Goal: Task Accomplishment & Management: Use online tool/utility

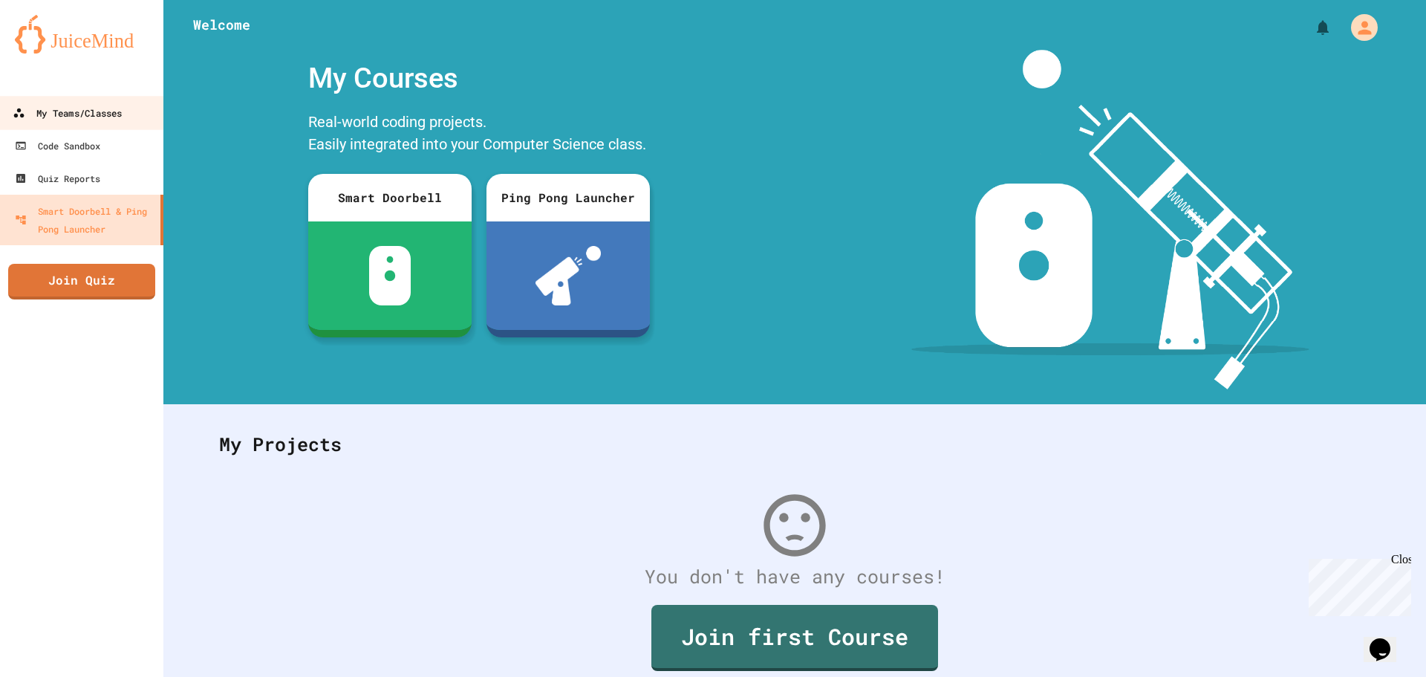
click at [110, 114] on div "My Teams/Classes" at bounding box center [67, 113] width 109 height 19
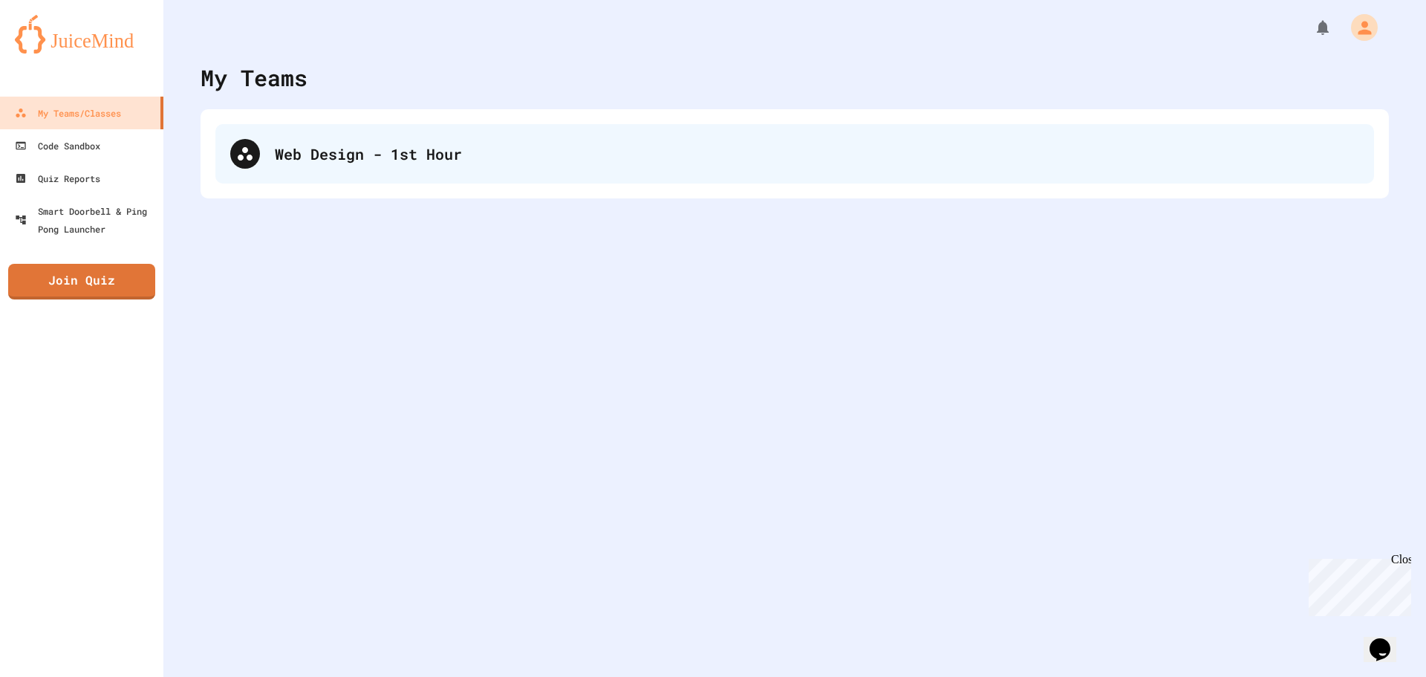
click at [453, 175] on div "Web Design - 1st Hour" at bounding box center [794, 153] width 1158 height 59
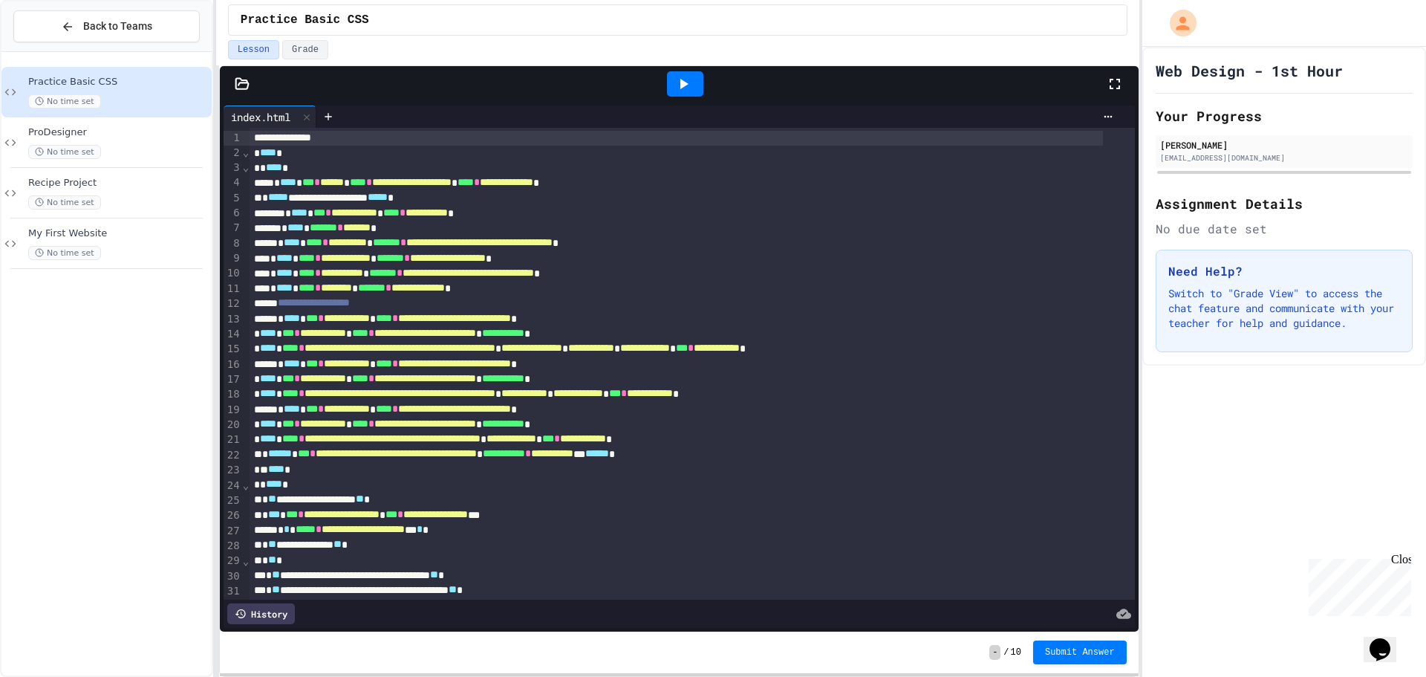
scroll to position [327, 0]
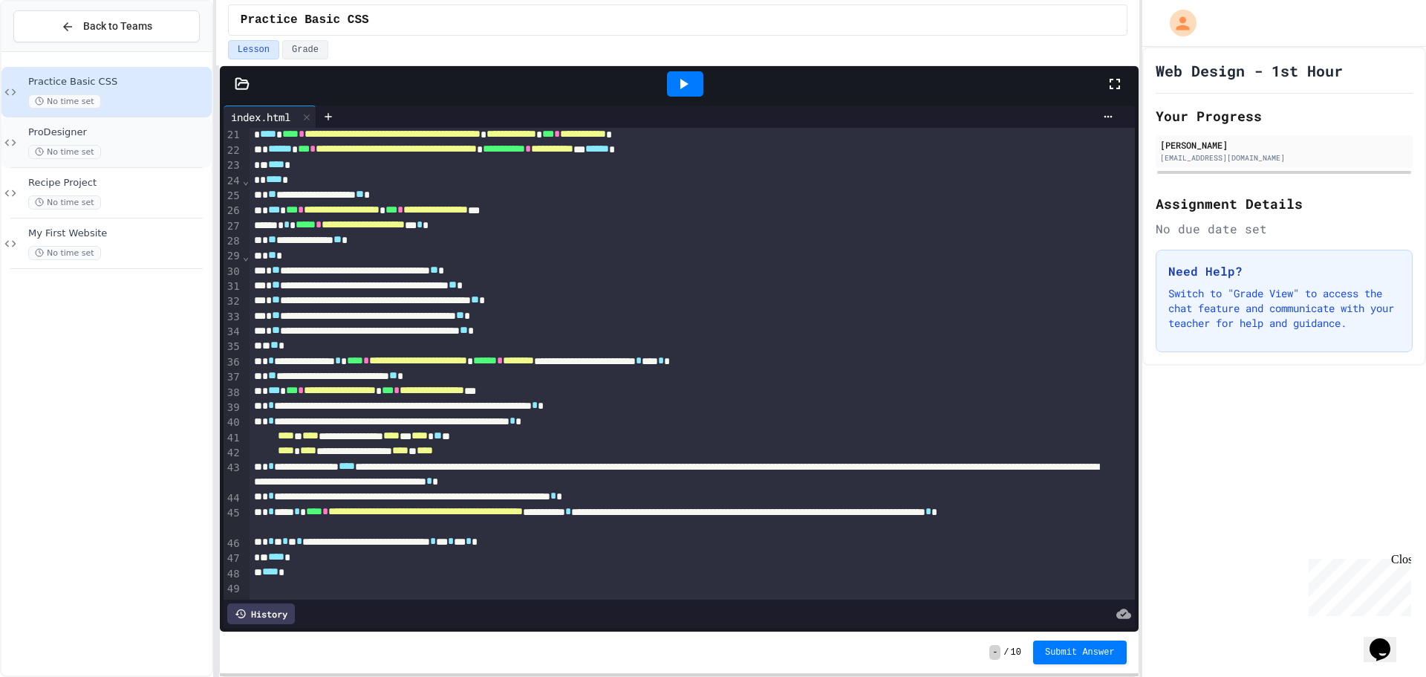
click at [165, 129] on span "ProDesigner" at bounding box center [118, 132] width 180 height 13
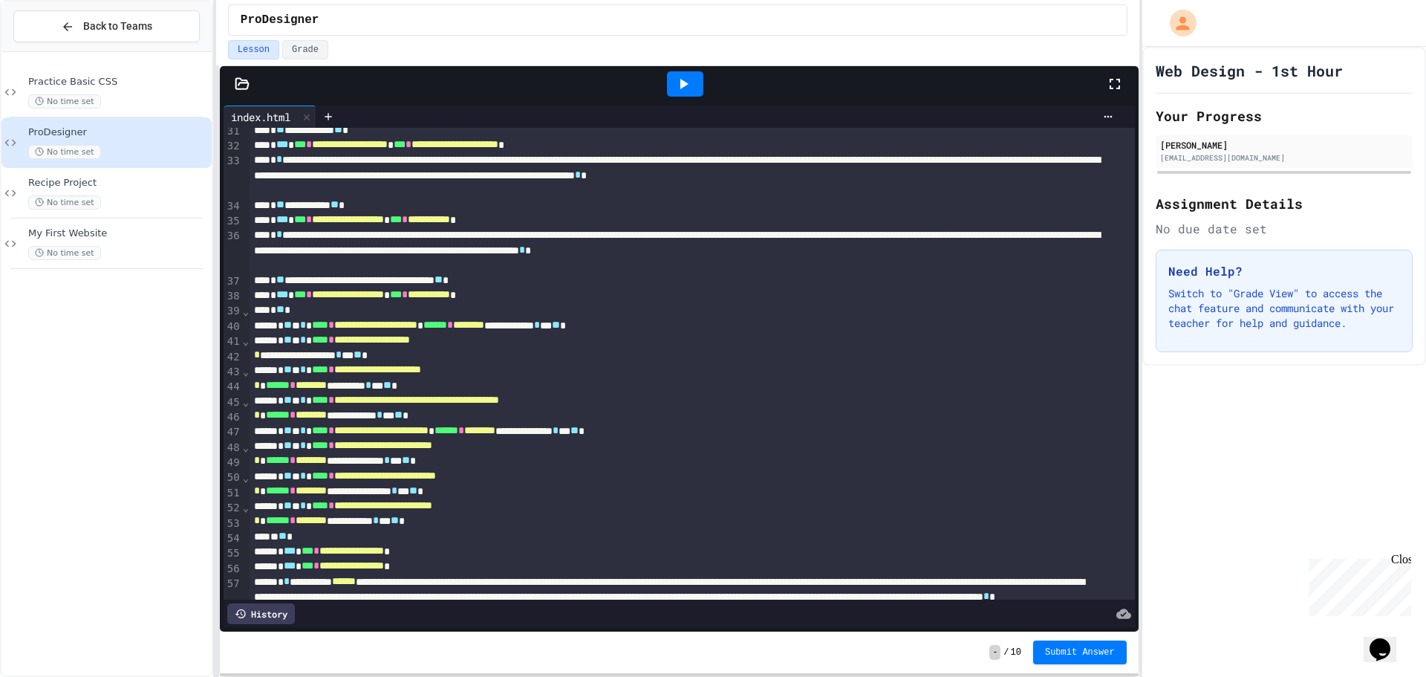
scroll to position [612, 0]
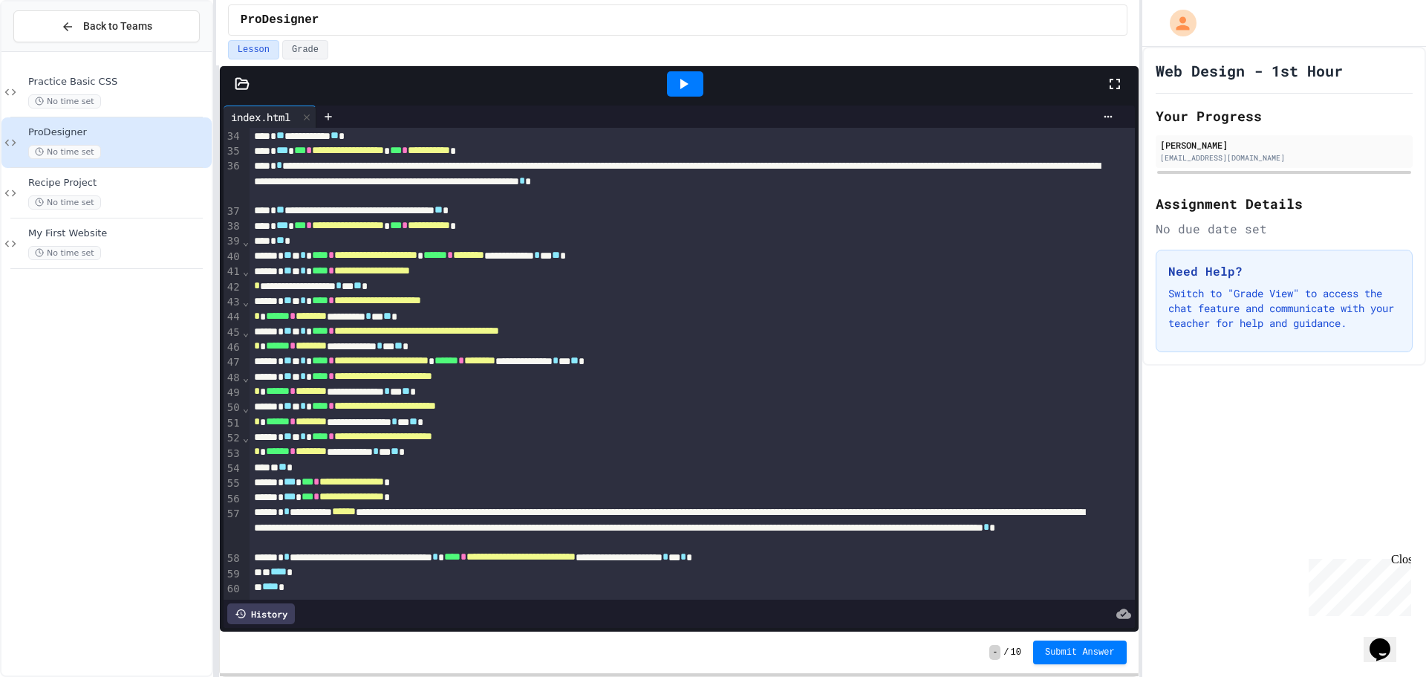
click at [679, 88] on icon at bounding box center [683, 84] width 18 height 18
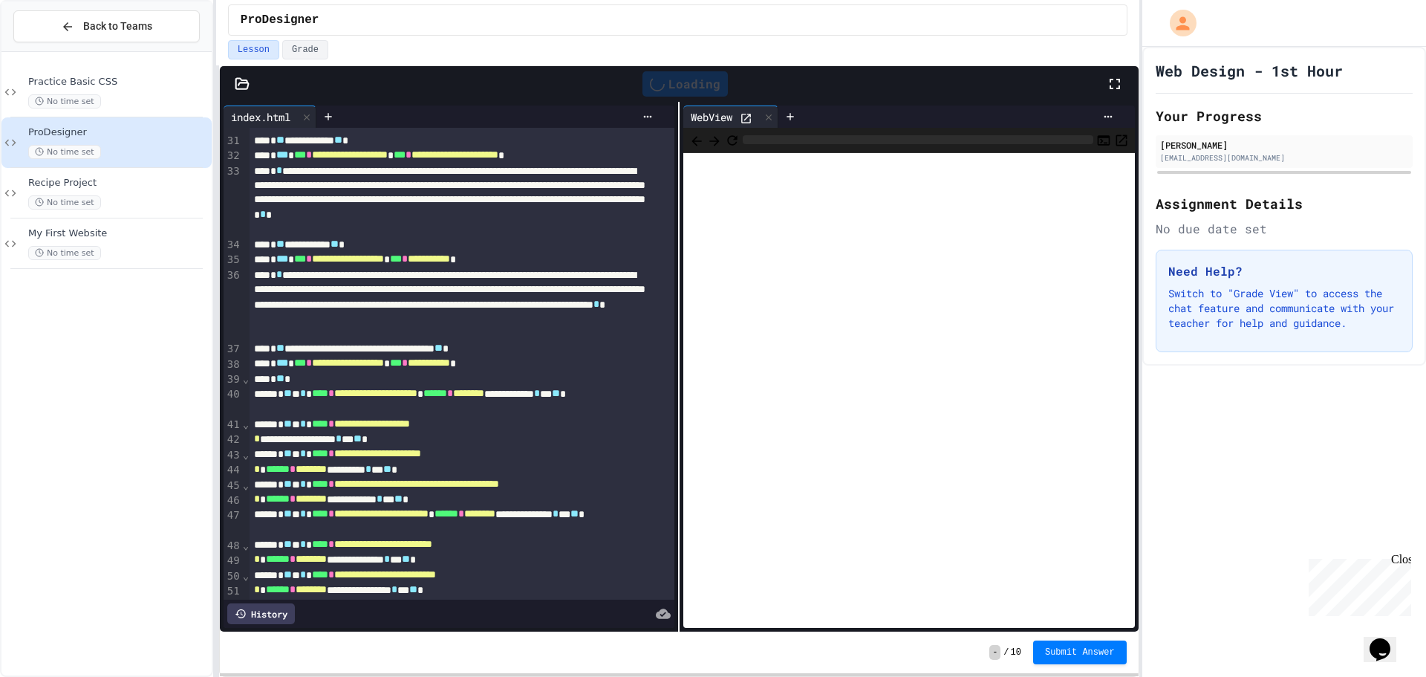
scroll to position [743, 0]
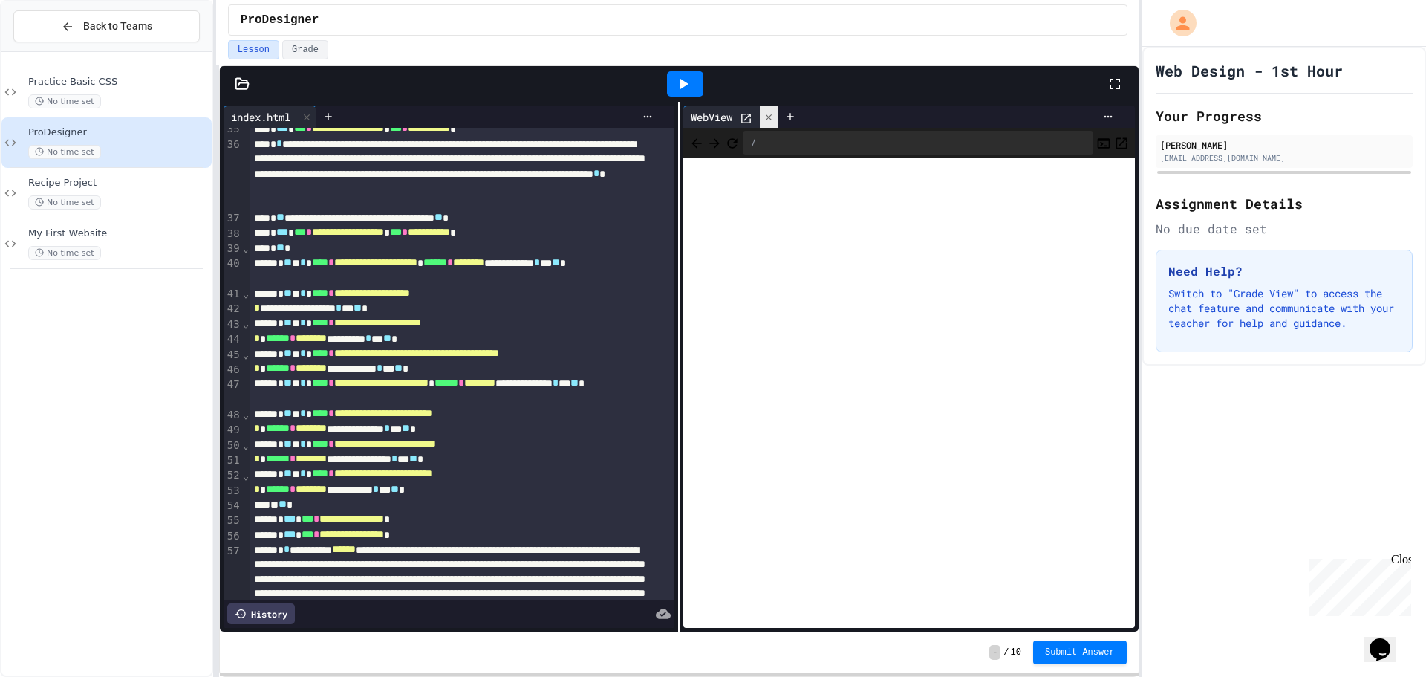
click at [766, 121] on icon at bounding box center [768, 117] width 10 height 10
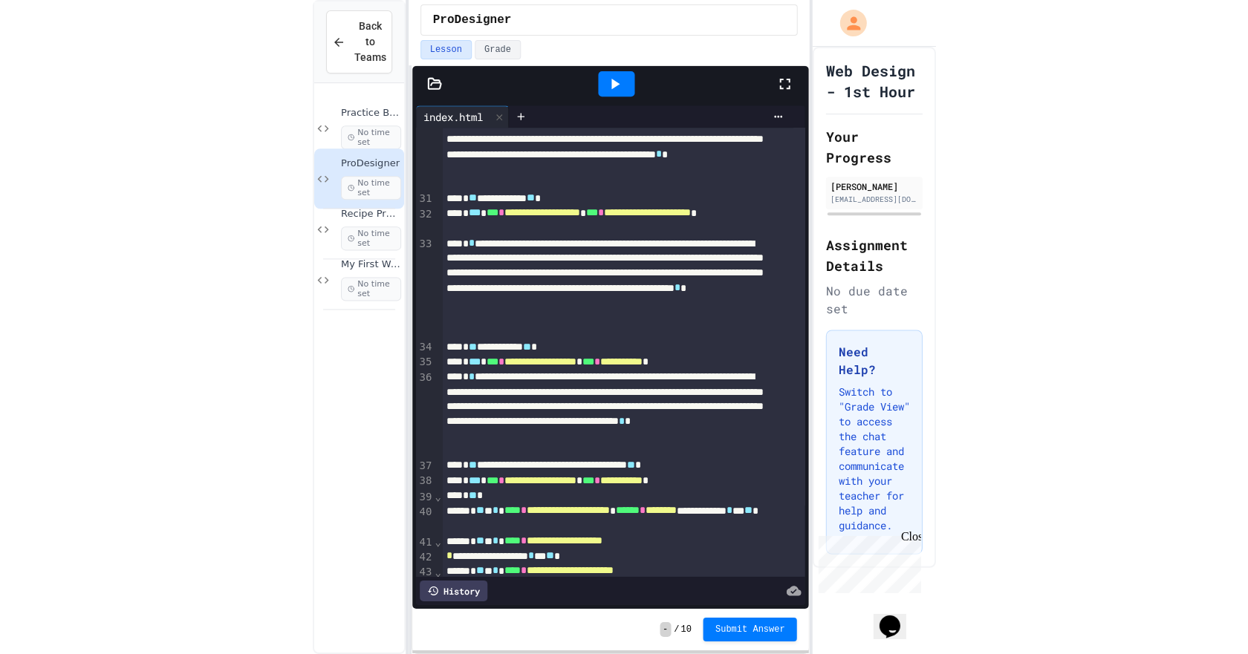
scroll to position [845, 0]
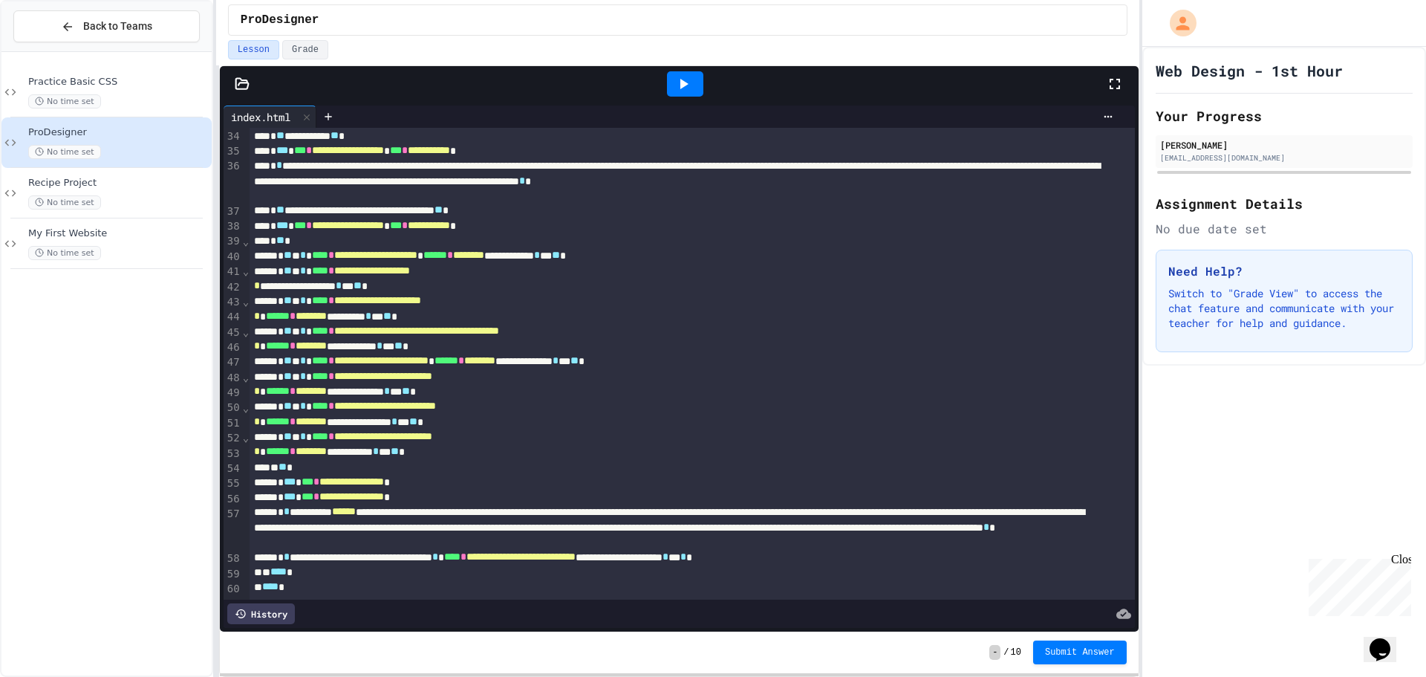
scroll to position [612, 0]
click at [241, 90] on icon at bounding box center [242, 83] width 15 height 15
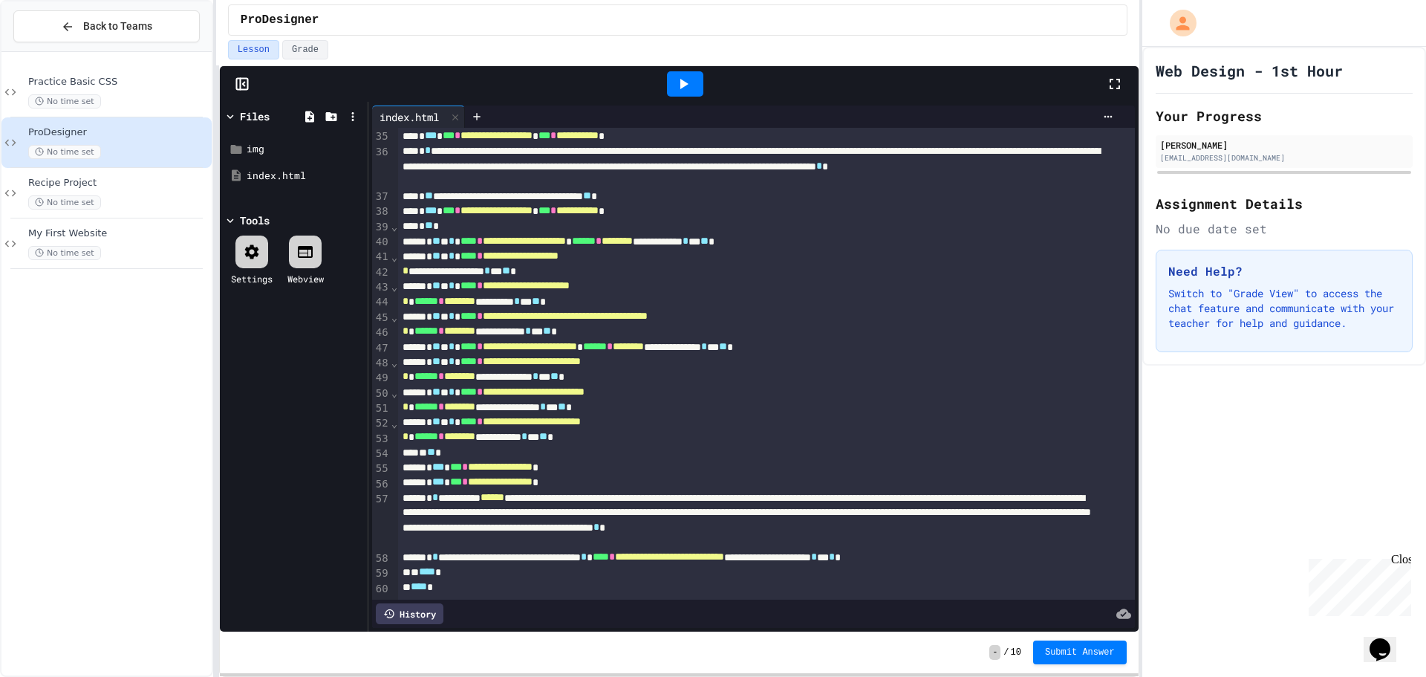
scroll to position [656, 0]
click at [314, 114] on icon at bounding box center [309, 116] width 13 height 13
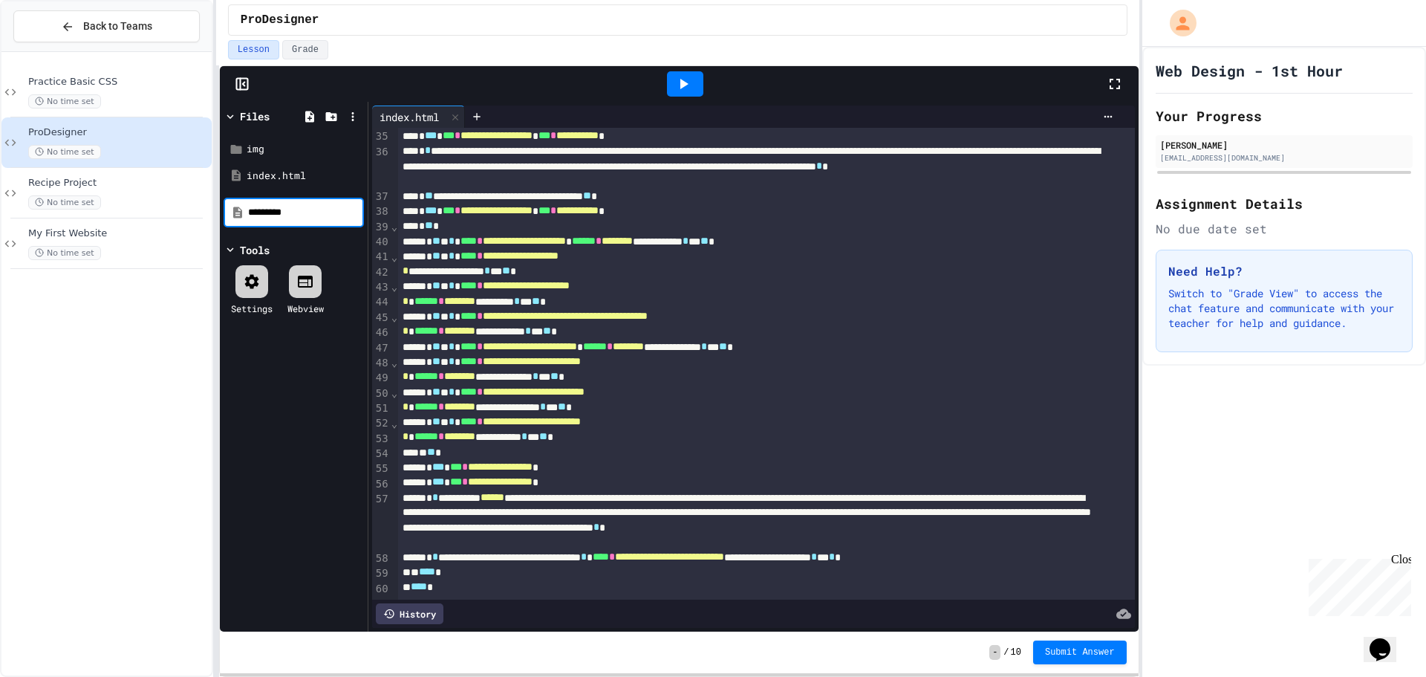
type input "*********"
click at [473, 110] on div at bounding box center [477, 116] width 24 height 22
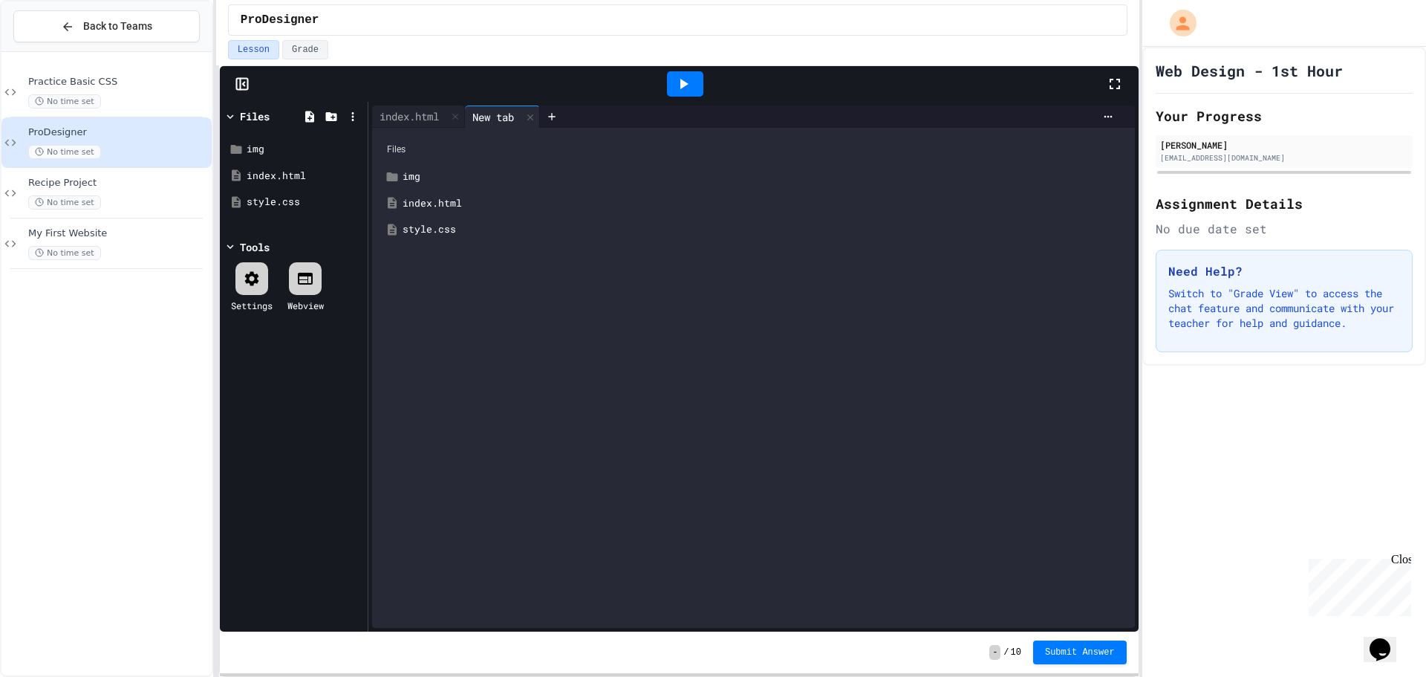
click at [452, 218] on div "style.css" at bounding box center [753, 229] width 748 height 27
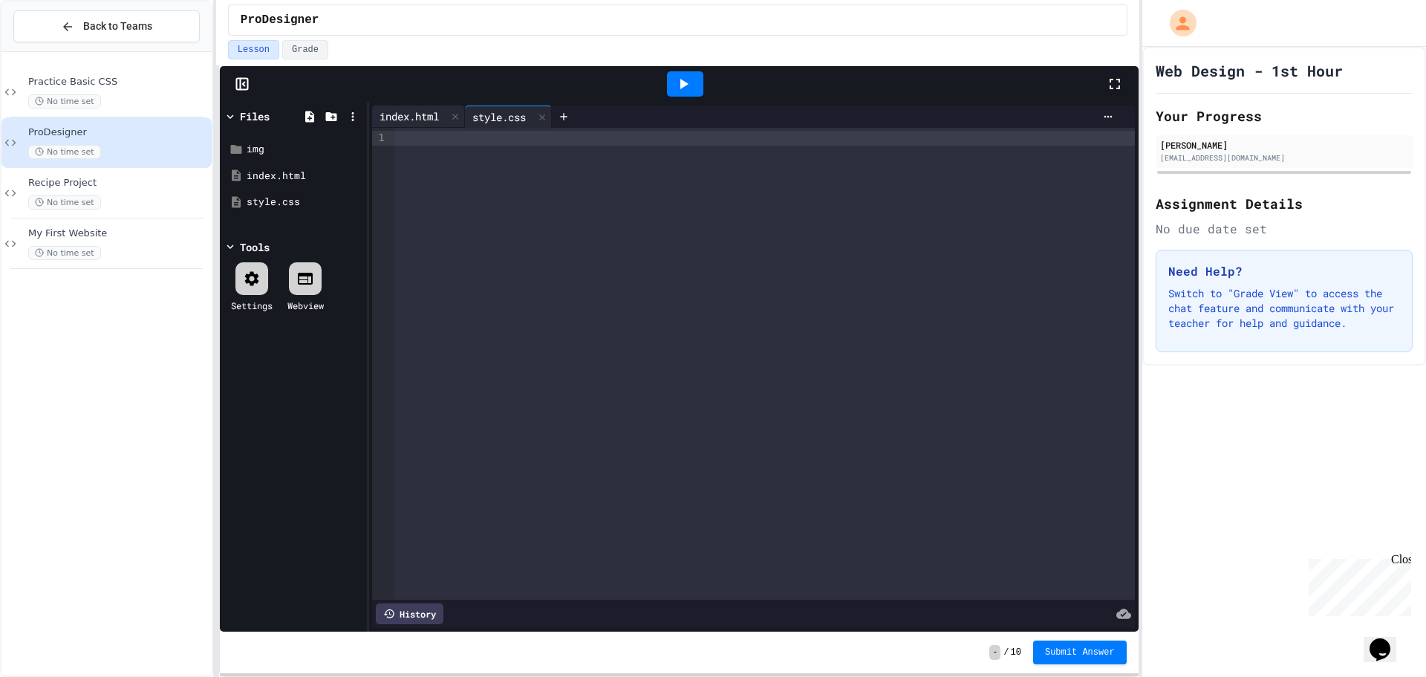
click at [400, 119] on div "index.html" at bounding box center [409, 116] width 74 height 16
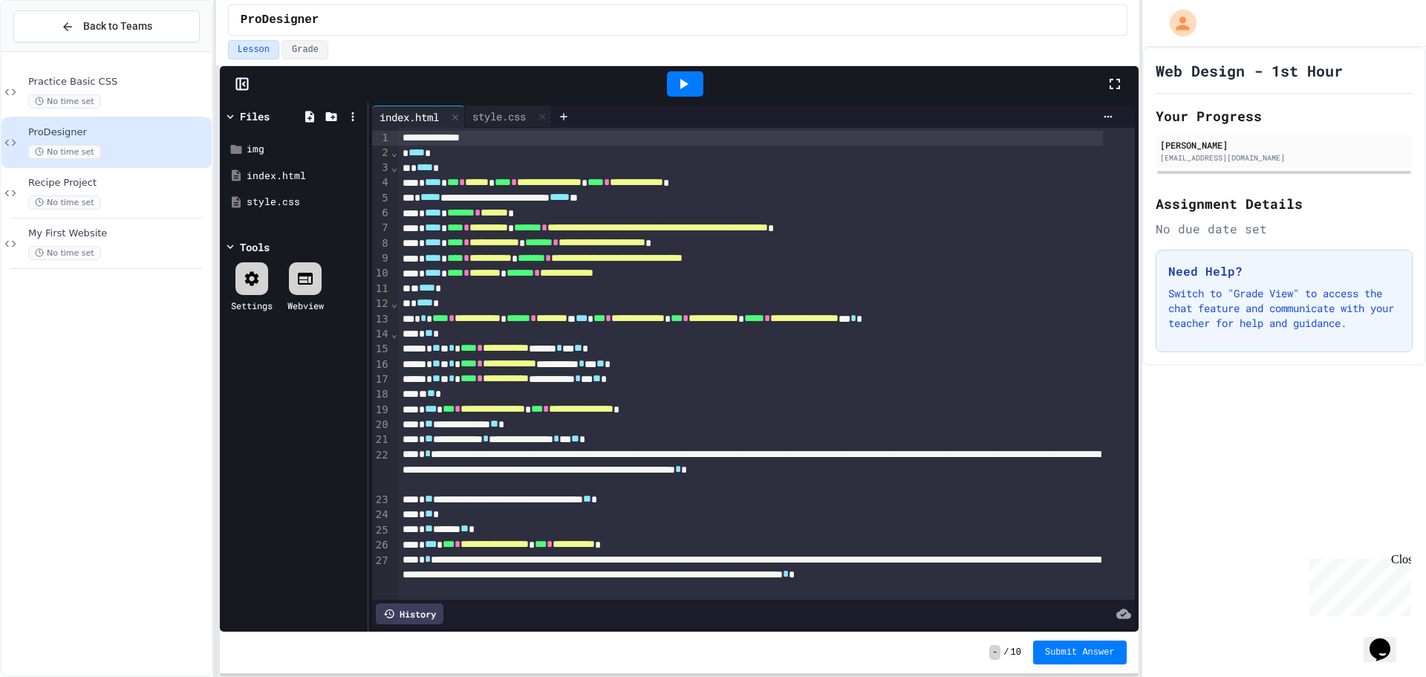
click at [655, 200] on div "**********" at bounding box center [750, 197] width 705 height 15
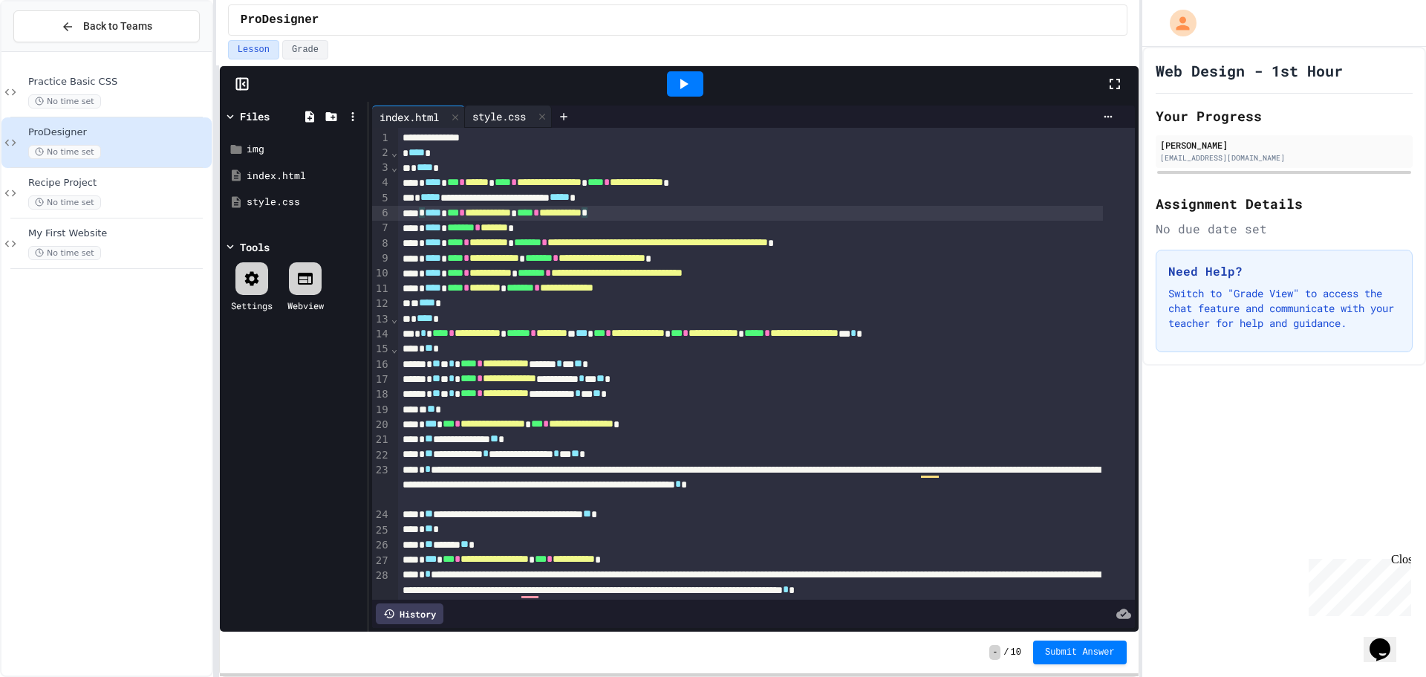
click at [504, 115] on div "style.css" at bounding box center [499, 116] width 68 height 16
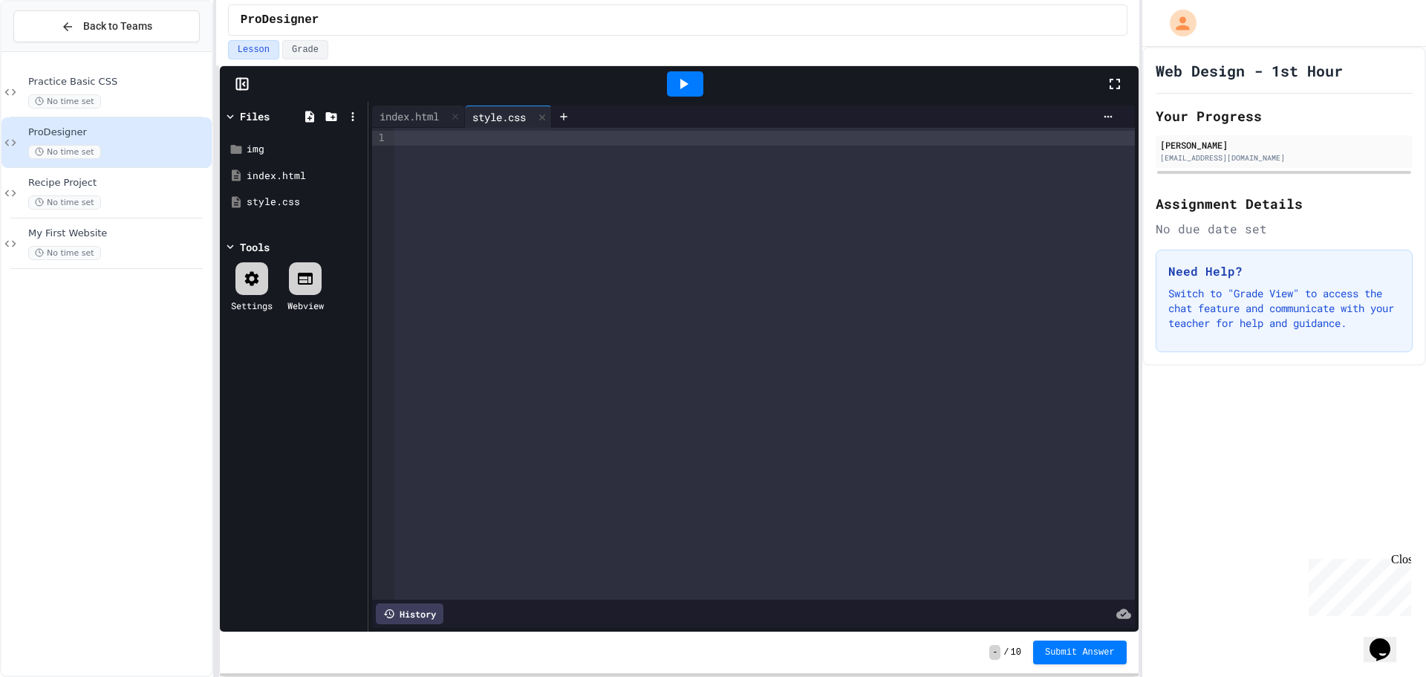
click at [598, 144] on div at bounding box center [764, 138] width 740 height 15
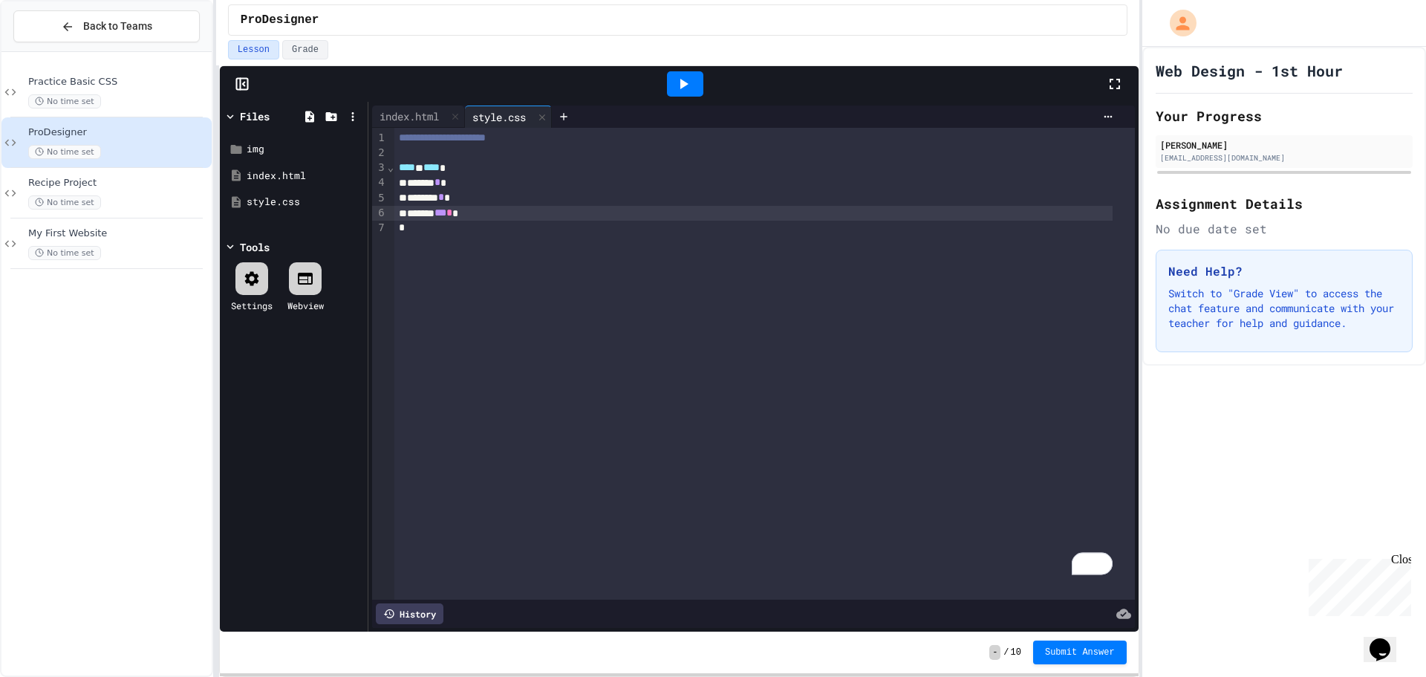
click at [678, 82] on icon at bounding box center [683, 84] width 18 height 18
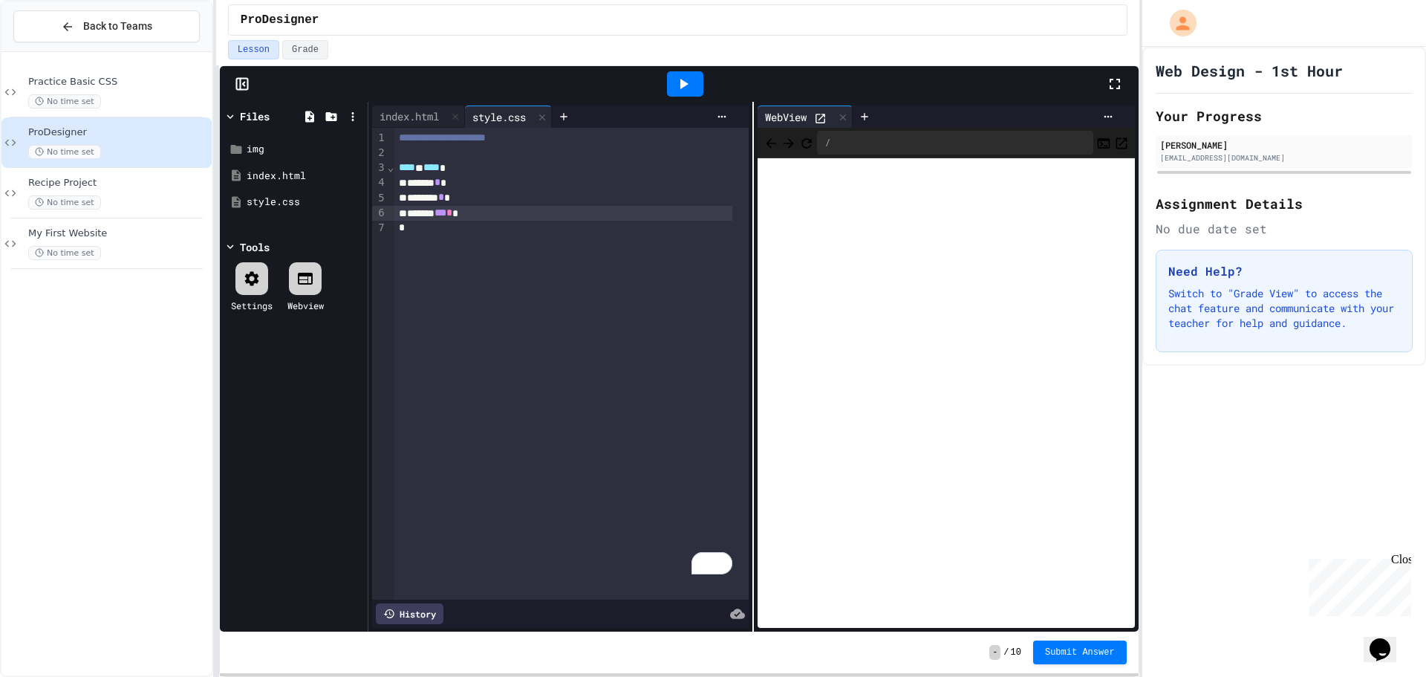
click at [440, 183] on span "*" at bounding box center [437, 182] width 6 height 10
click at [676, 79] on icon at bounding box center [683, 84] width 18 height 18
click at [443, 186] on span "**" at bounding box center [438, 182] width 8 height 10
click at [448, 209] on div "******* *** * *" at bounding box center [563, 213] width 338 height 15
click at [668, 85] on div at bounding box center [685, 83] width 36 height 25
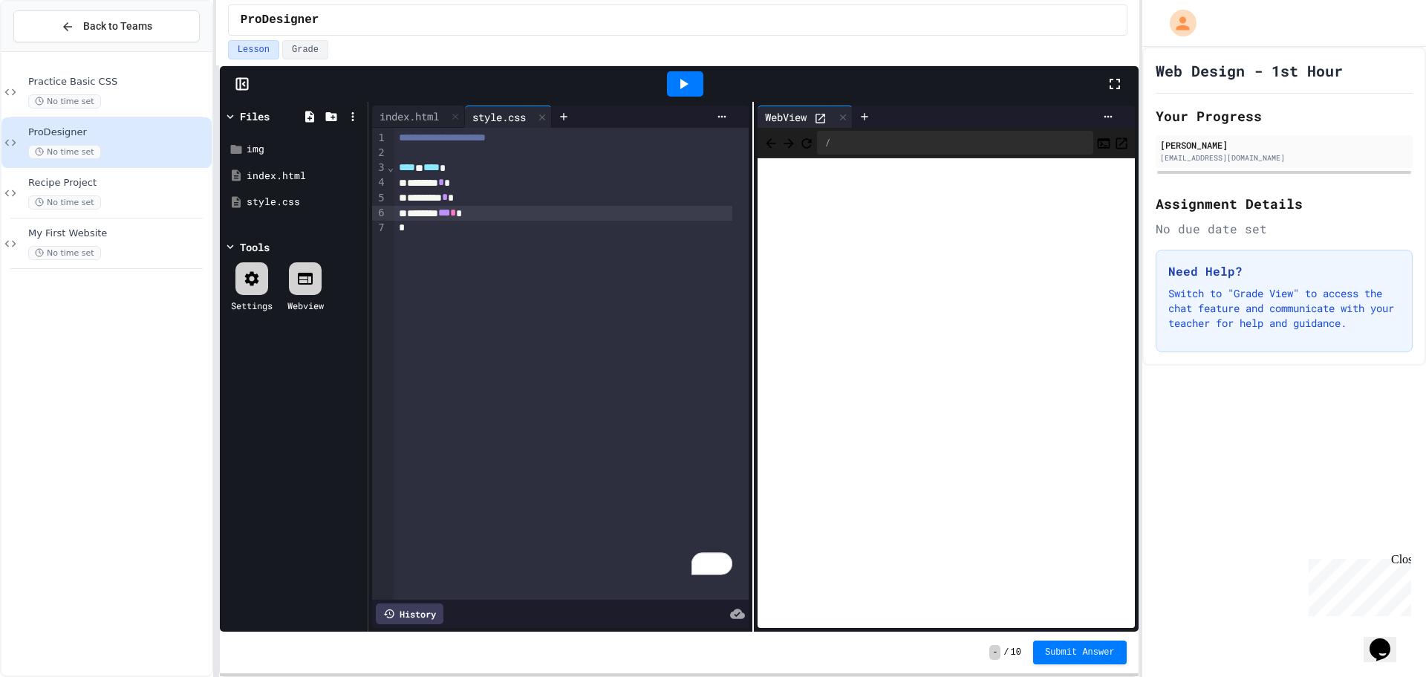
click at [448, 227] on div "*" at bounding box center [563, 228] width 338 height 15
click at [495, 238] on div "To enrich screen reader interactions, please activate Accessibility in Grammarl…" at bounding box center [571, 242] width 354 height 15
click at [402, 111] on div "index.html" at bounding box center [409, 116] width 74 height 16
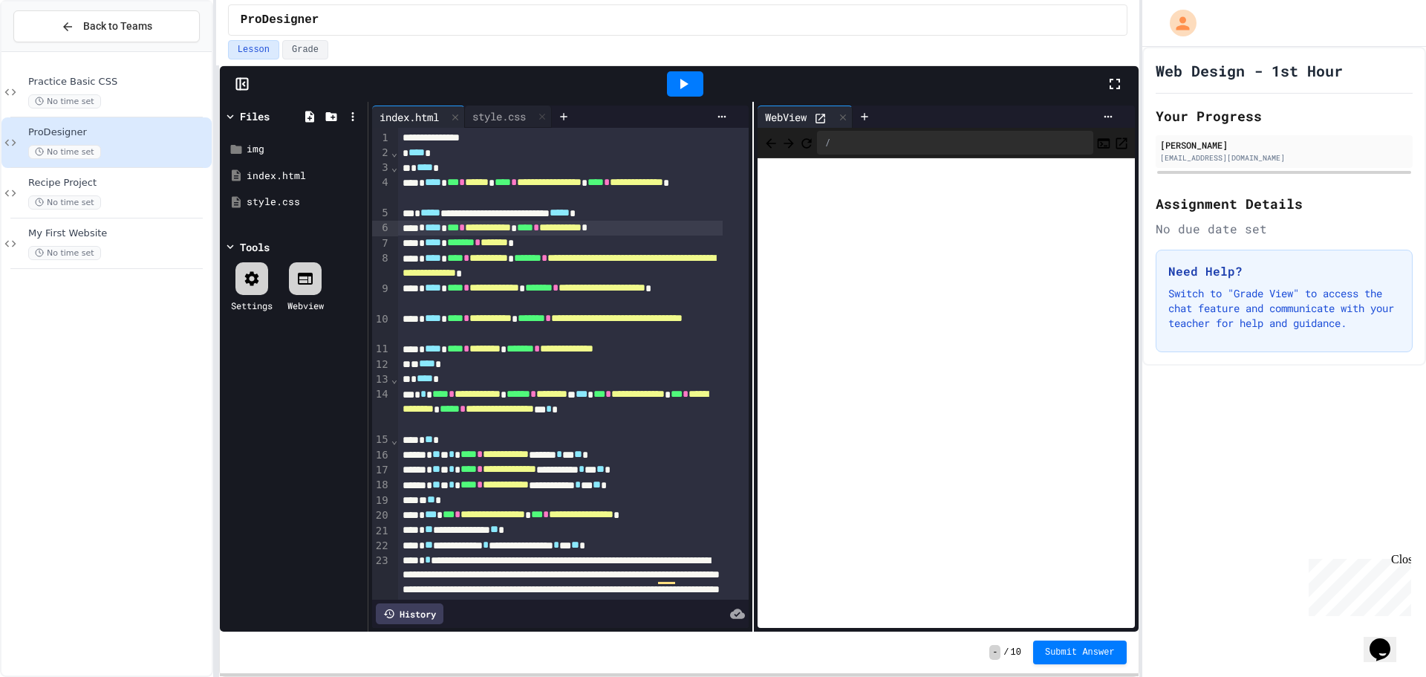
scroll to position [74, 0]
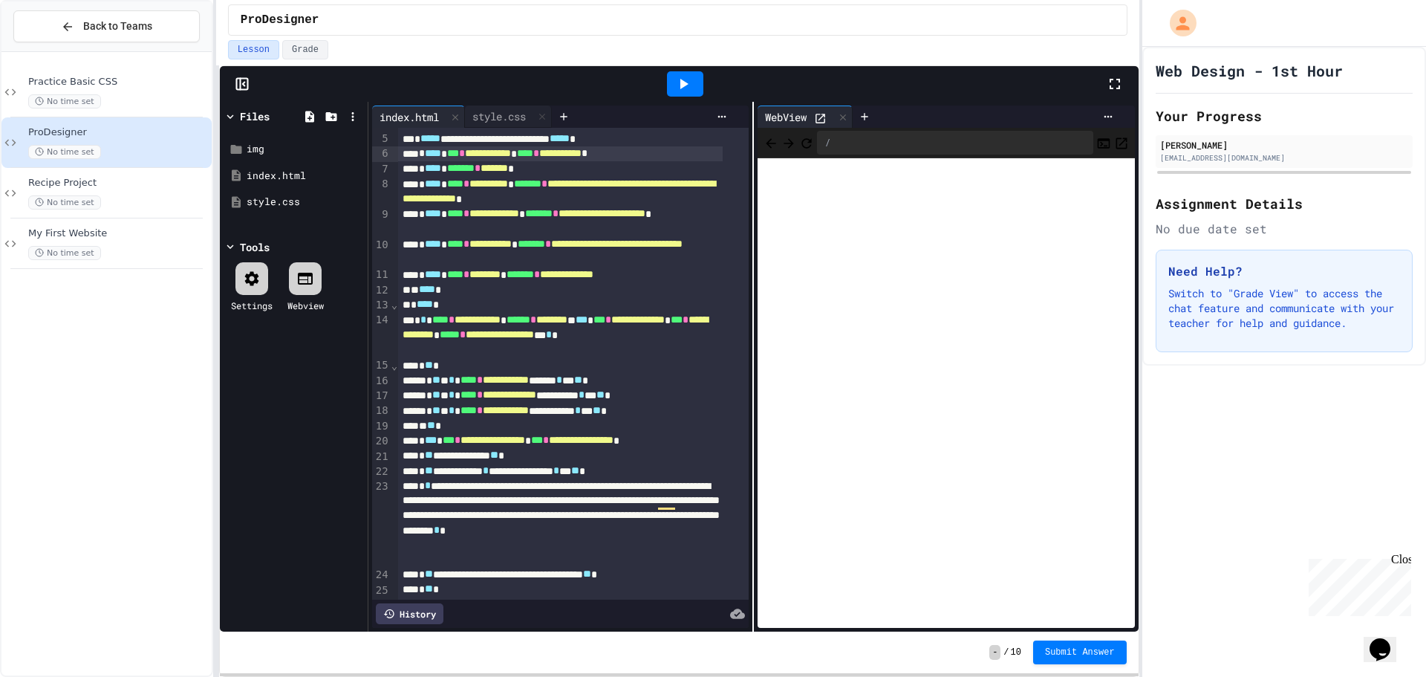
click at [685, 274] on div "**********" at bounding box center [560, 274] width 325 height 15
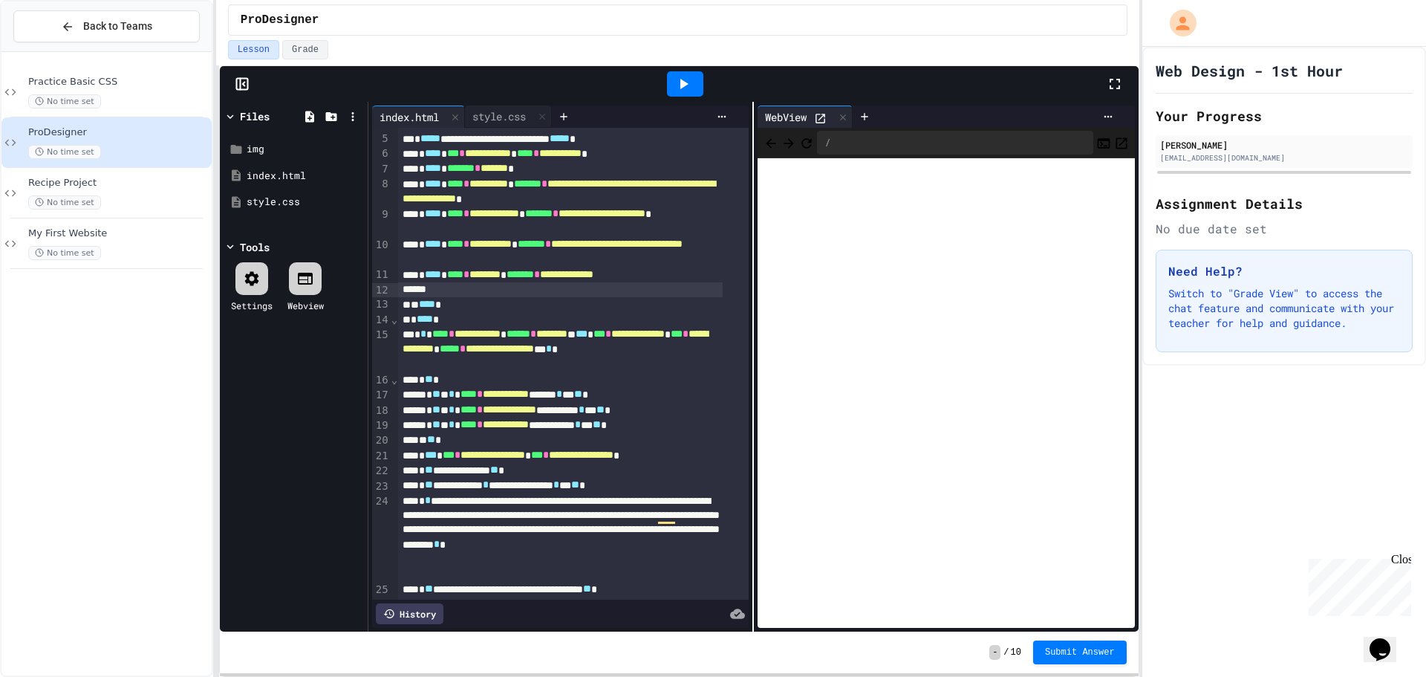
click at [492, 290] on div "To enrich screen reader interactions, please activate Accessibility in Grammarl…" at bounding box center [560, 289] width 325 height 15
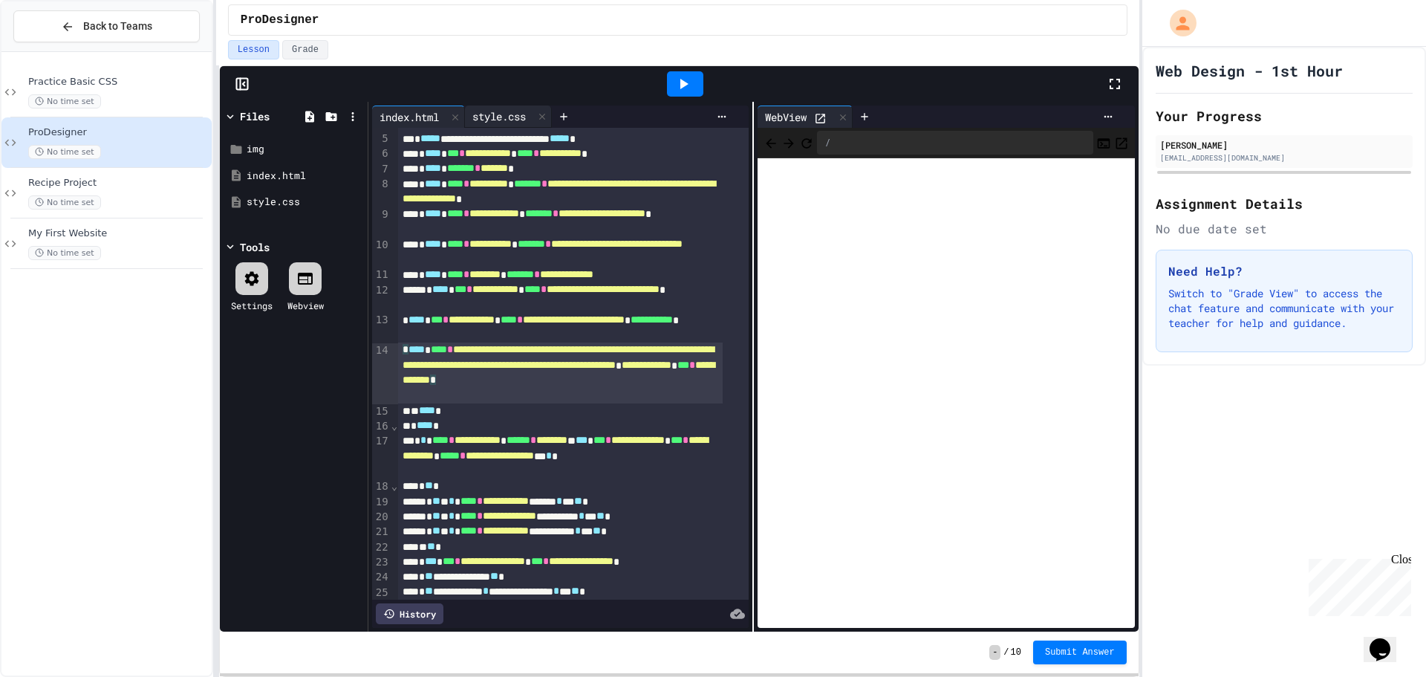
click at [497, 108] on div "style.css" at bounding box center [499, 116] width 68 height 16
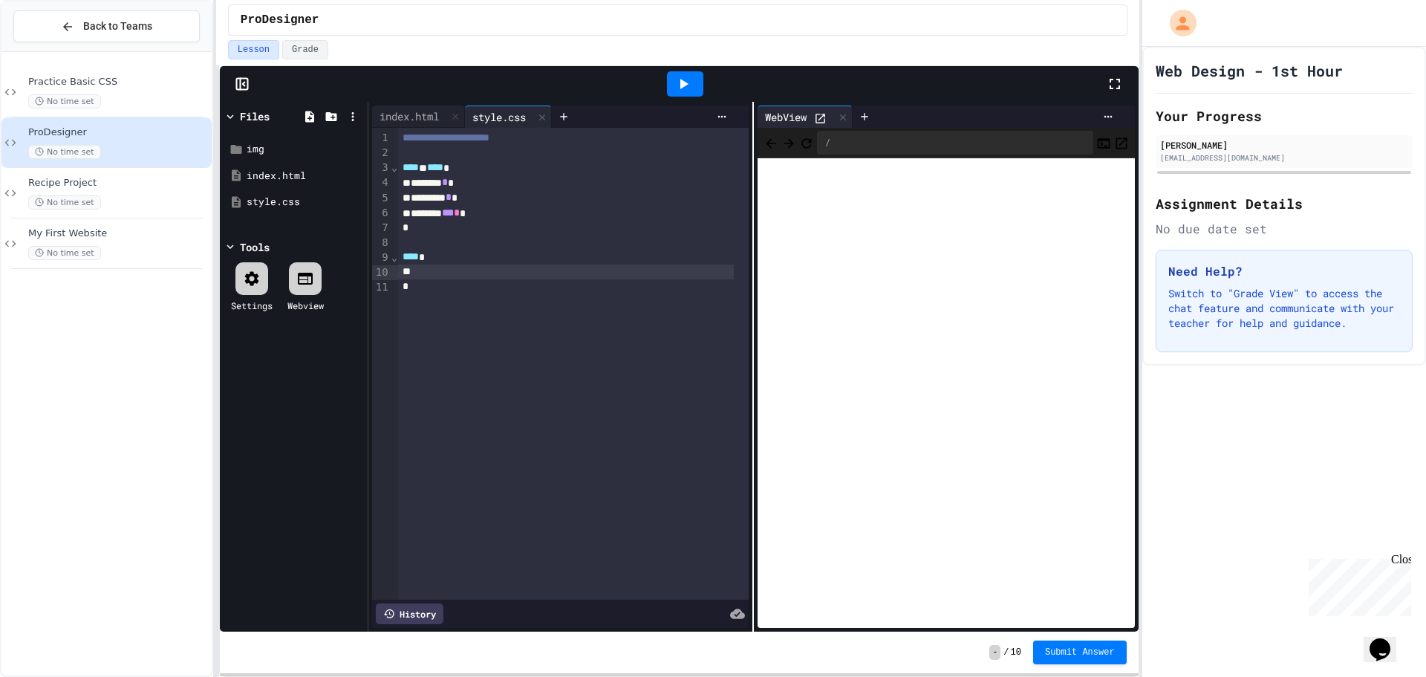
click at [477, 260] on div "**** *" at bounding box center [566, 257] width 336 height 15
click at [461, 271] on div "To enrich screen reader interactions, please activate Accessibility in Grammarl…" at bounding box center [566, 271] width 336 height 15
click at [421, 277] on div "To enrich screen reader interactions, please activate Accessibility in Grammarl…" at bounding box center [566, 271] width 336 height 15
click at [687, 76] on icon at bounding box center [683, 84] width 18 height 18
click at [631, 272] on div "**********" at bounding box center [566, 271] width 336 height 15
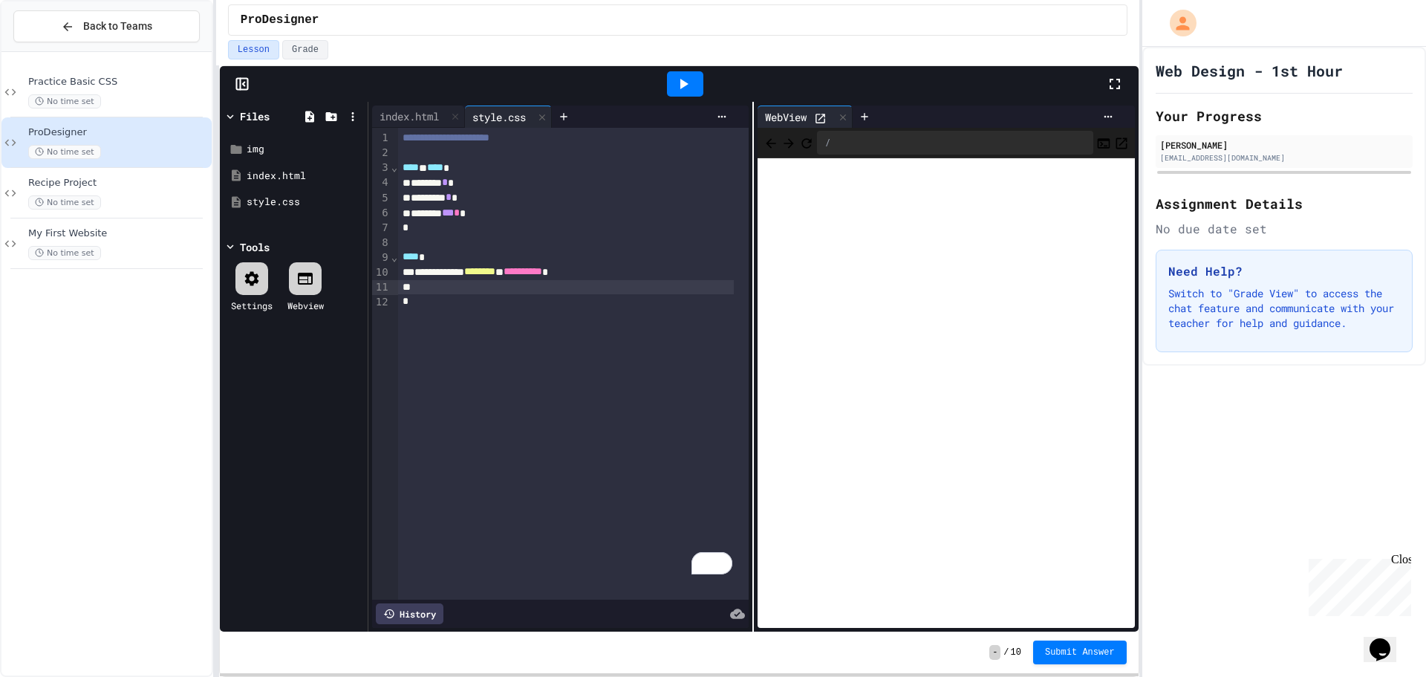
click at [487, 288] on div "To enrich screen reader interactions, please activate Accessibility in Grammarl…" at bounding box center [566, 287] width 336 height 15
click at [114, 77] on span "Practice Basic CSS" at bounding box center [118, 82] width 180 height 13
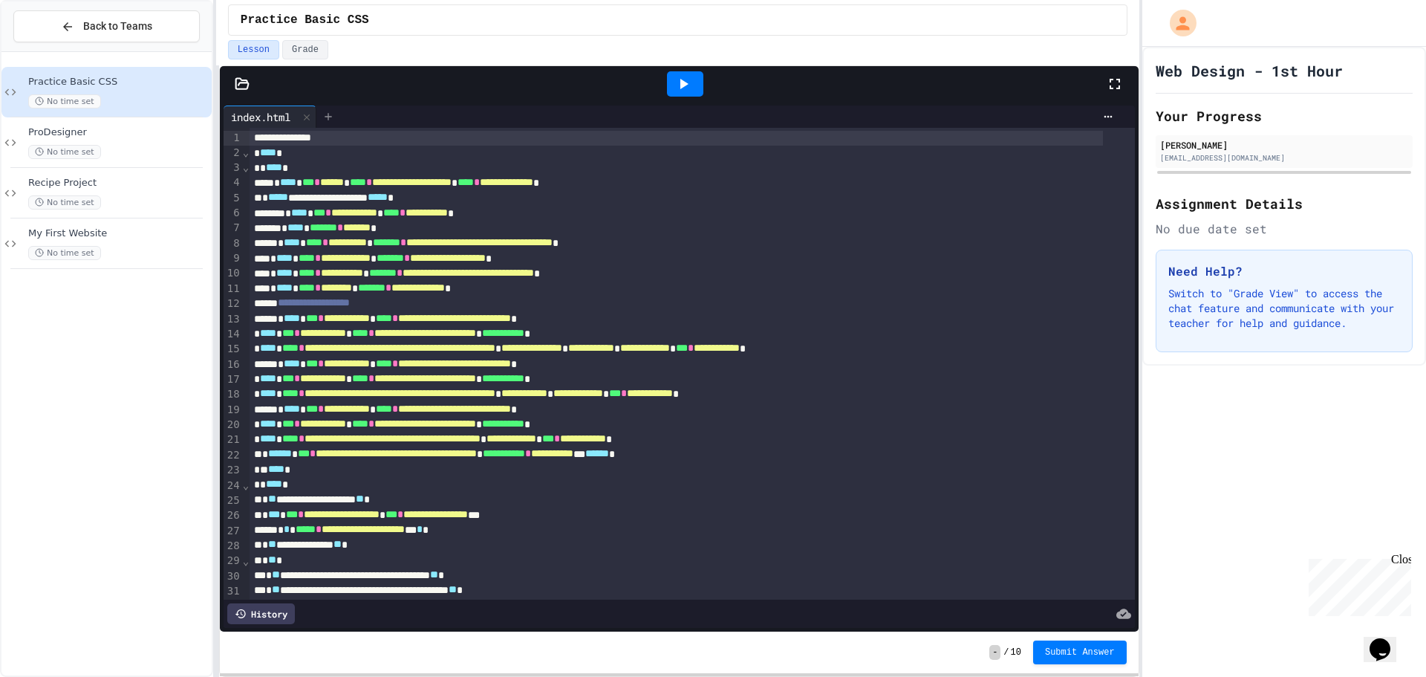
click at [333, 108] on div at bounding box center [328, 116] width 24 height 22
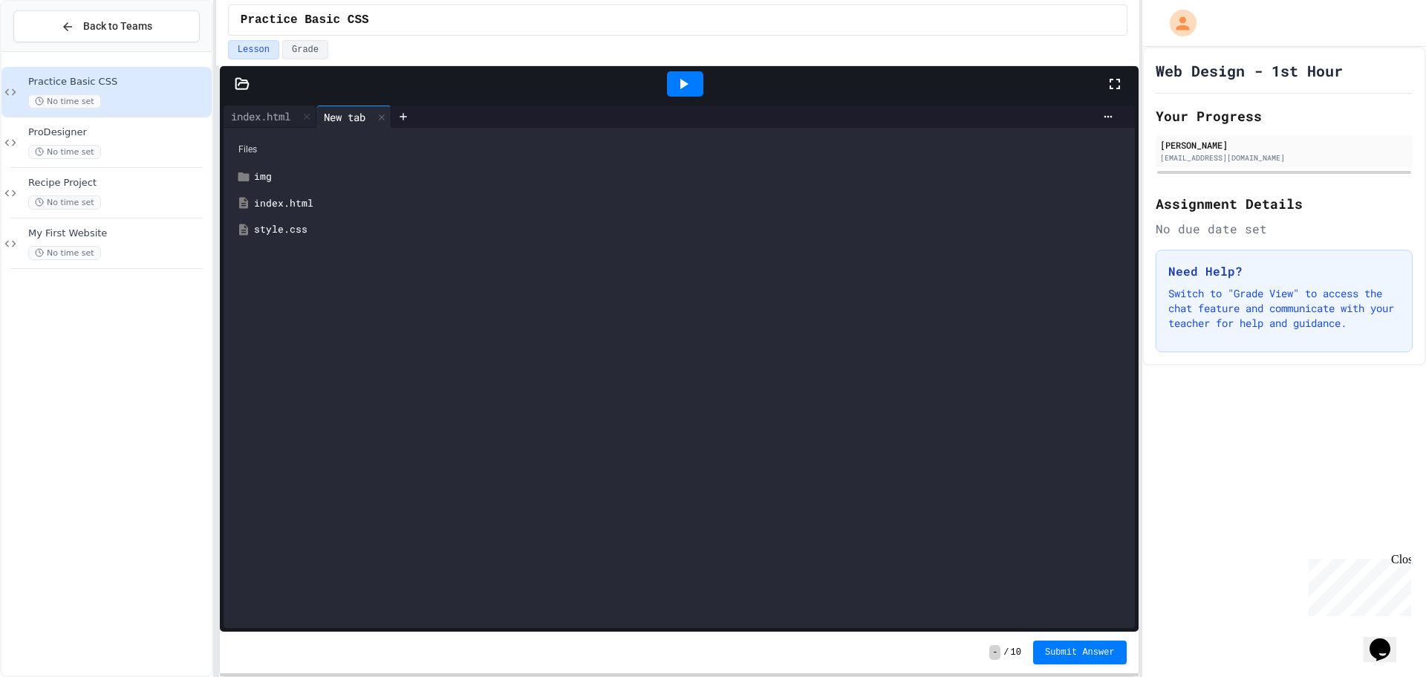
click at [276, 230] on div "style.css" at bounding box center [690, 229] width 872 height 15
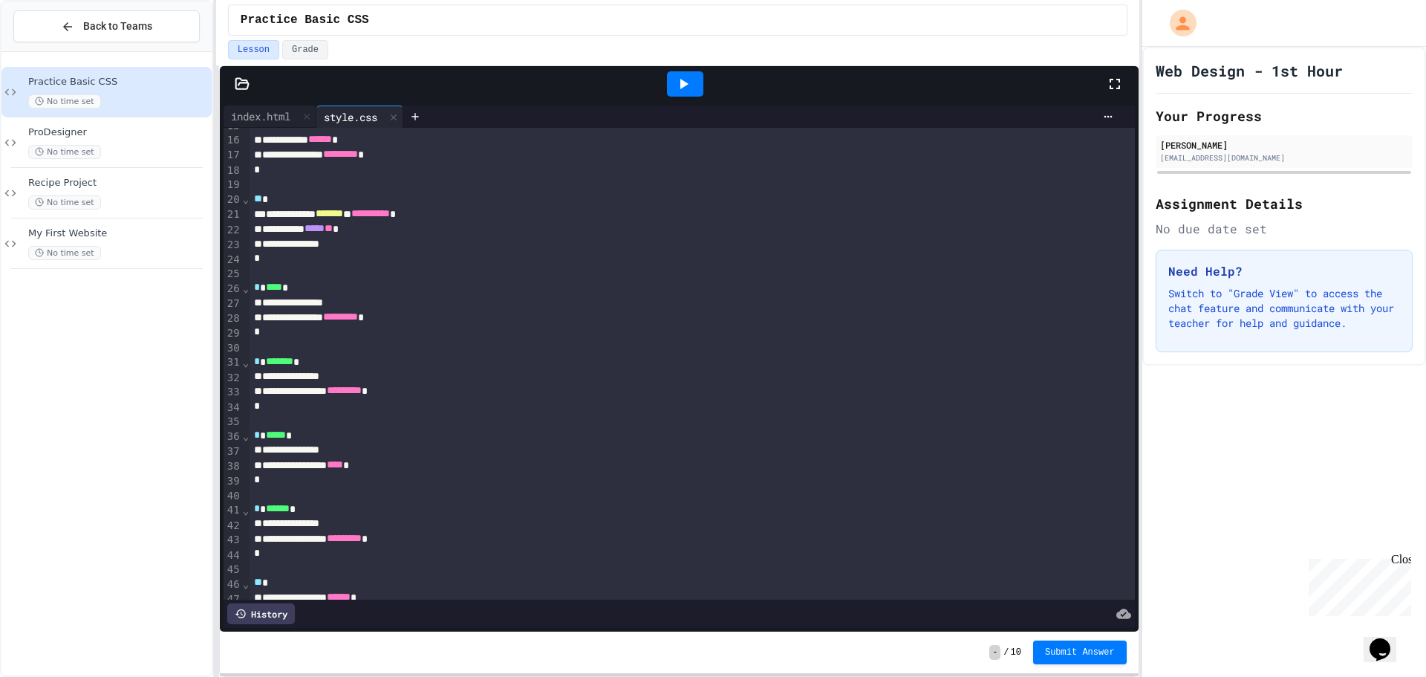
scroll to position [286, 0]
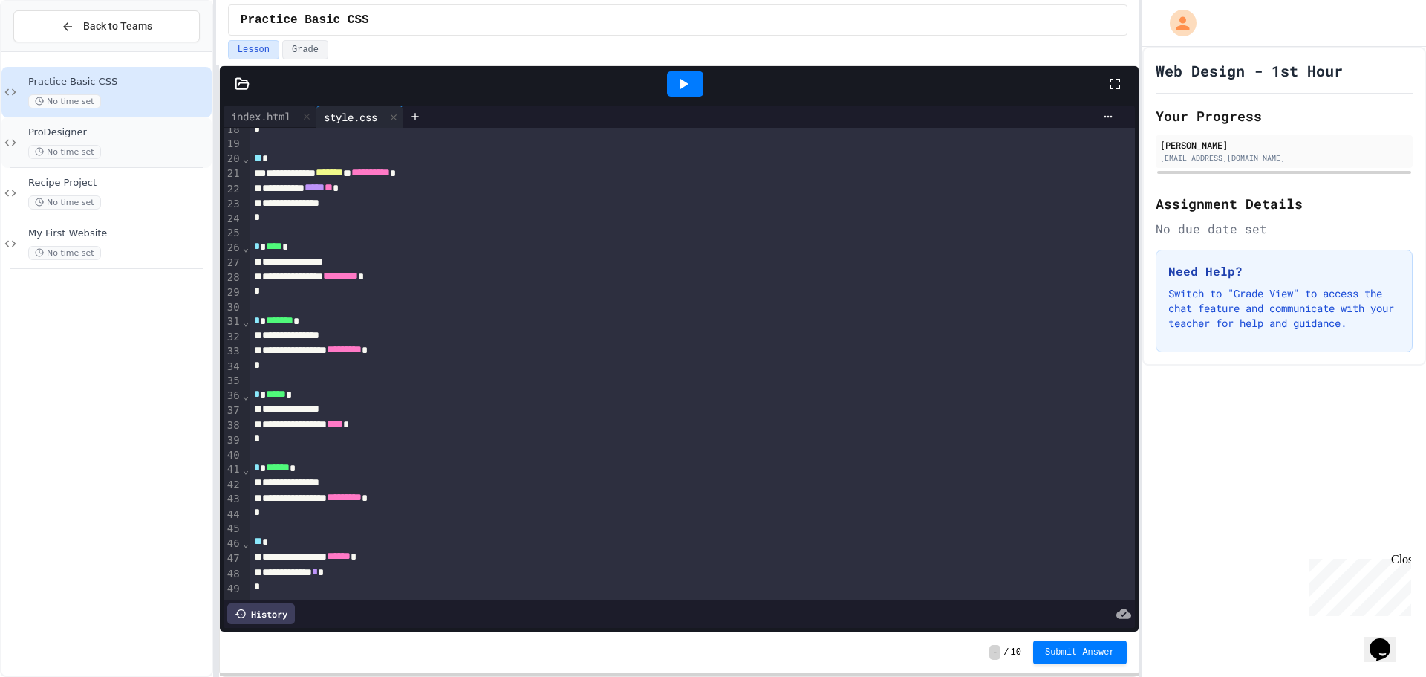
click at [166, 155] on div "No time set" at bounding box center [118, 152] width 180 height 14
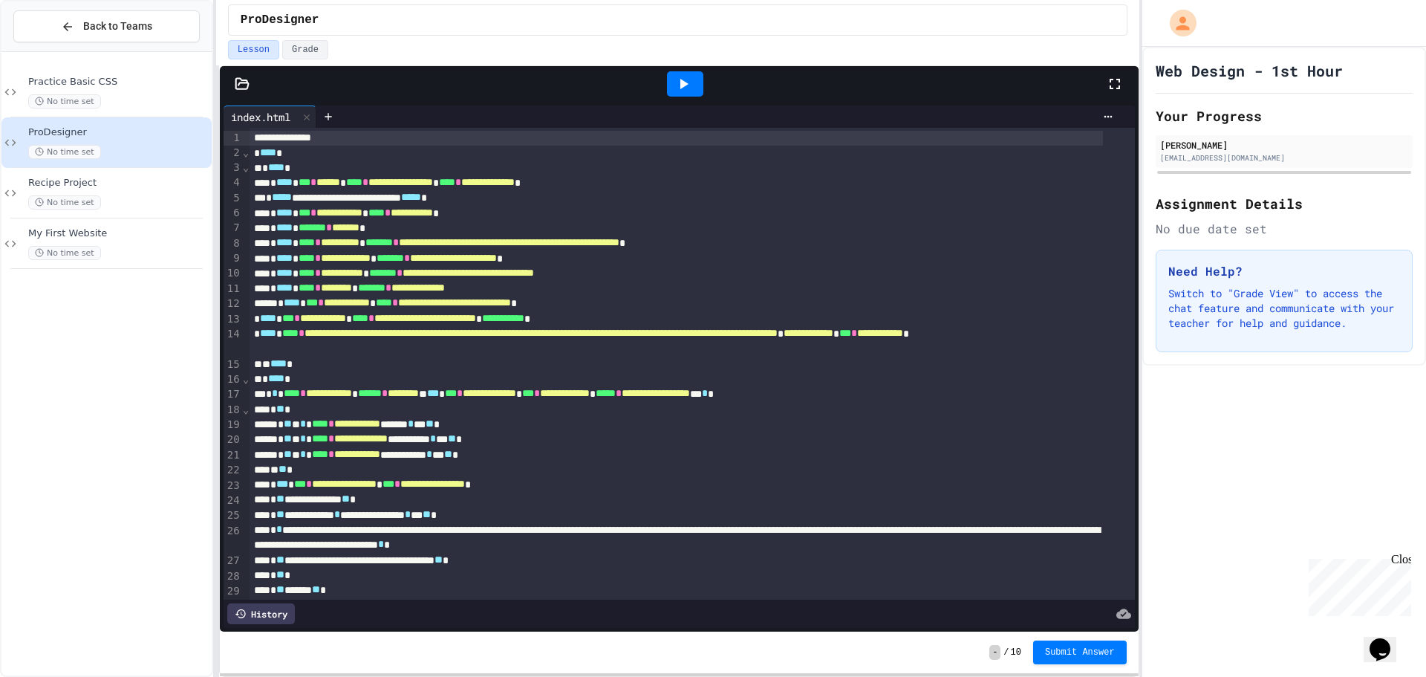
scroll to position [520, 0]
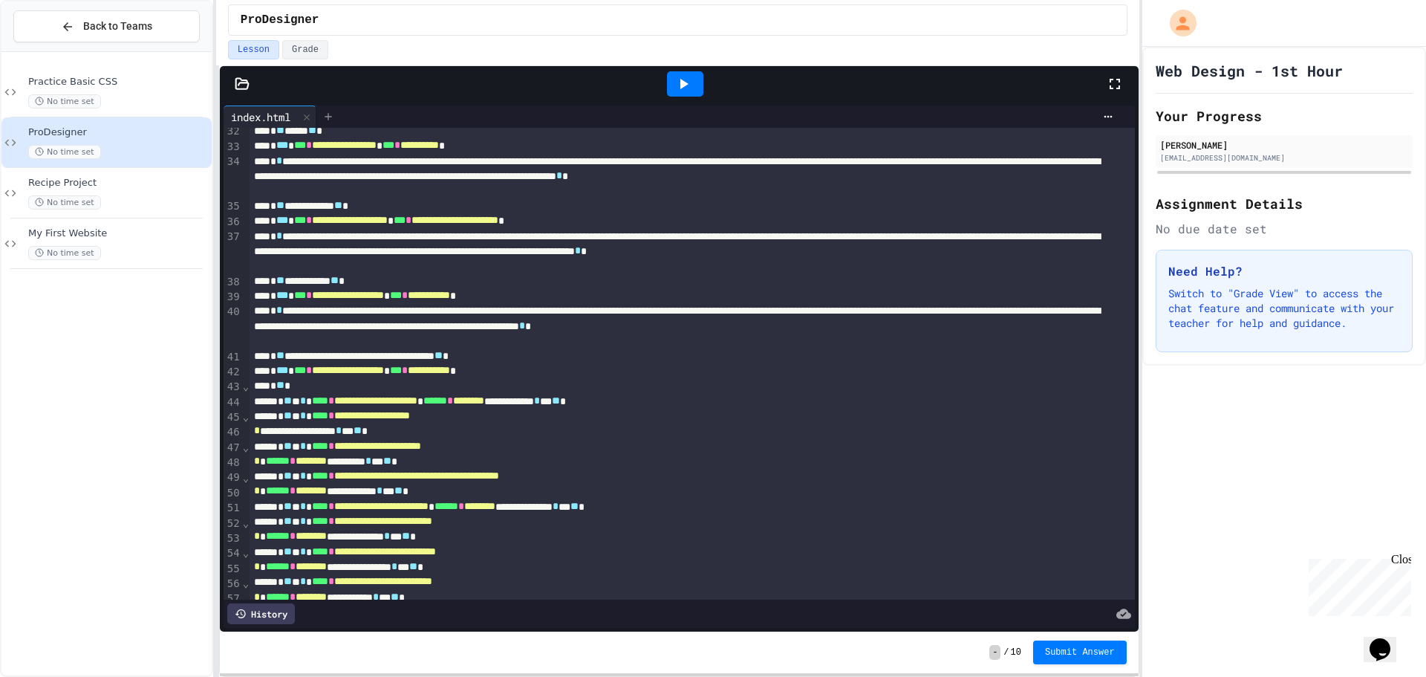
click at [326, 114] on icon at bounding box center [328, 117] width 12 height 12
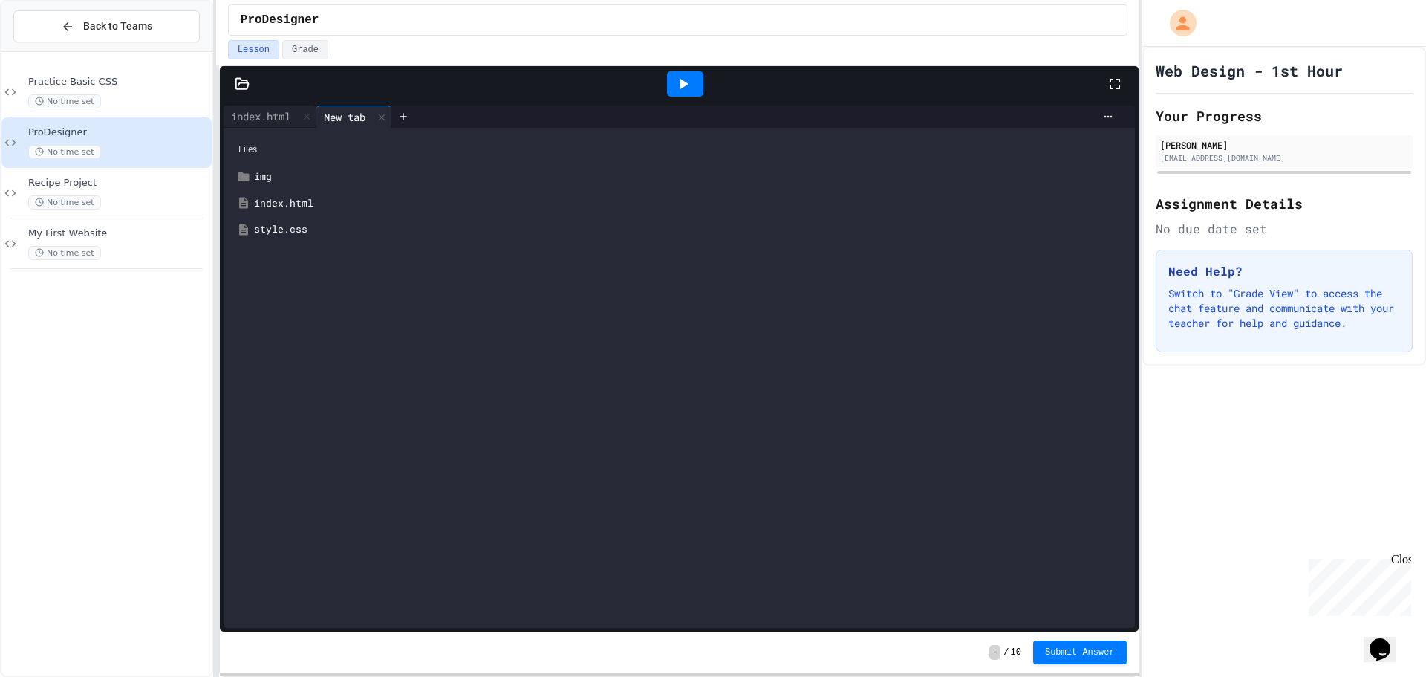
click at [346, 224] on div "style.css" at bounding box center [690, 229] width 872 height 15
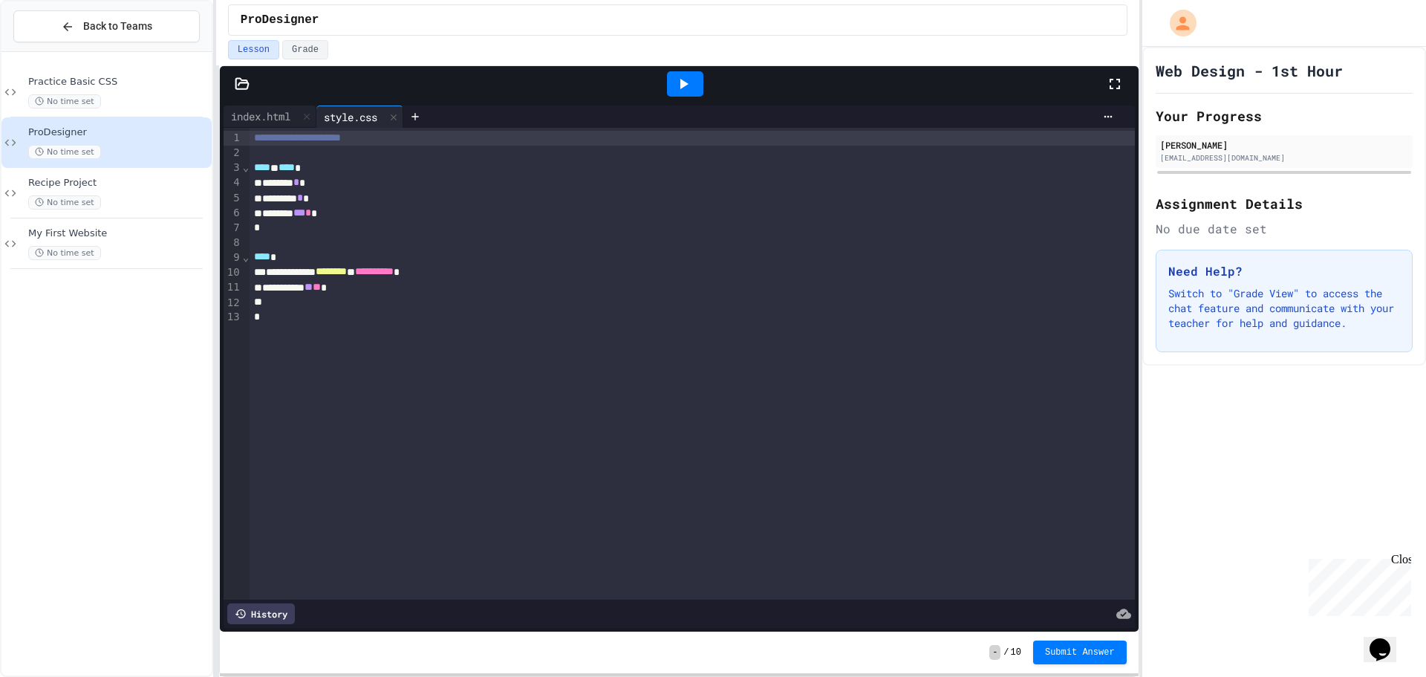
click at [388, 306] on div at bounding box center [682, 302] width 864 height 15
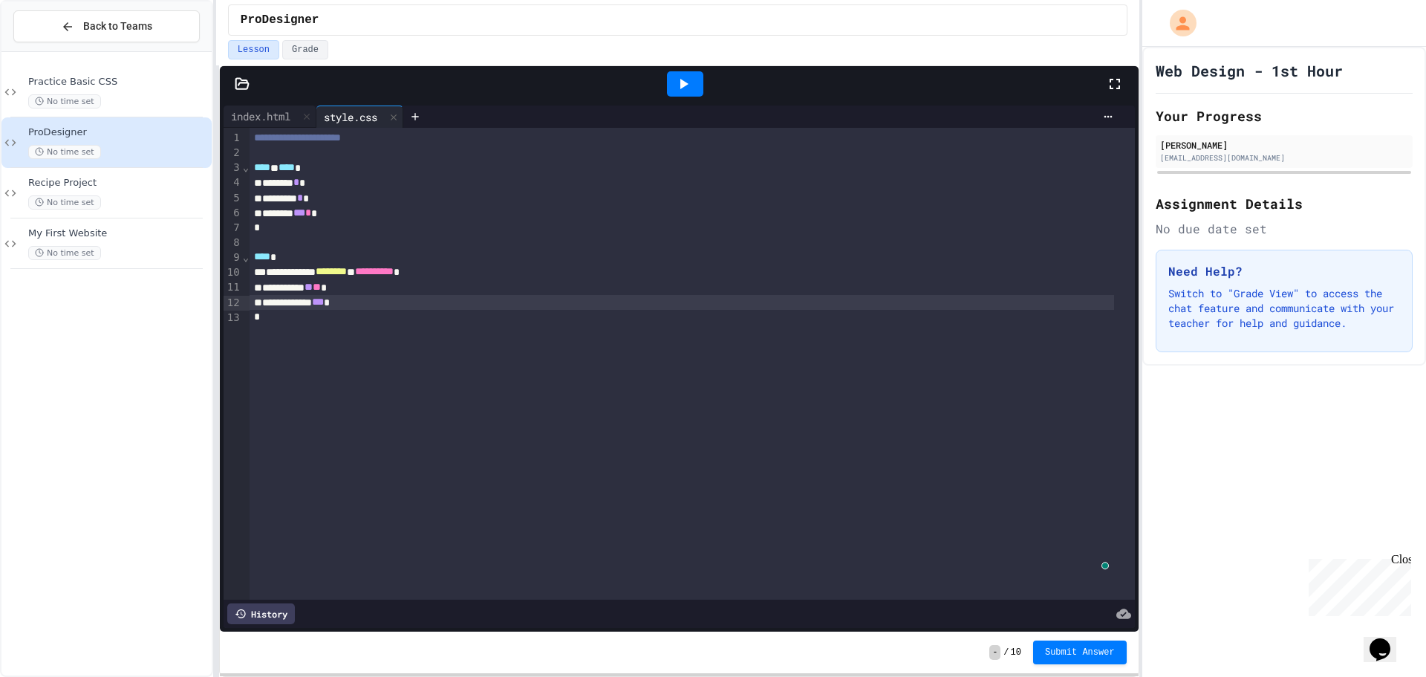
click at [680, 89] on icon at bounding box center [683, 84] width 18 height 18
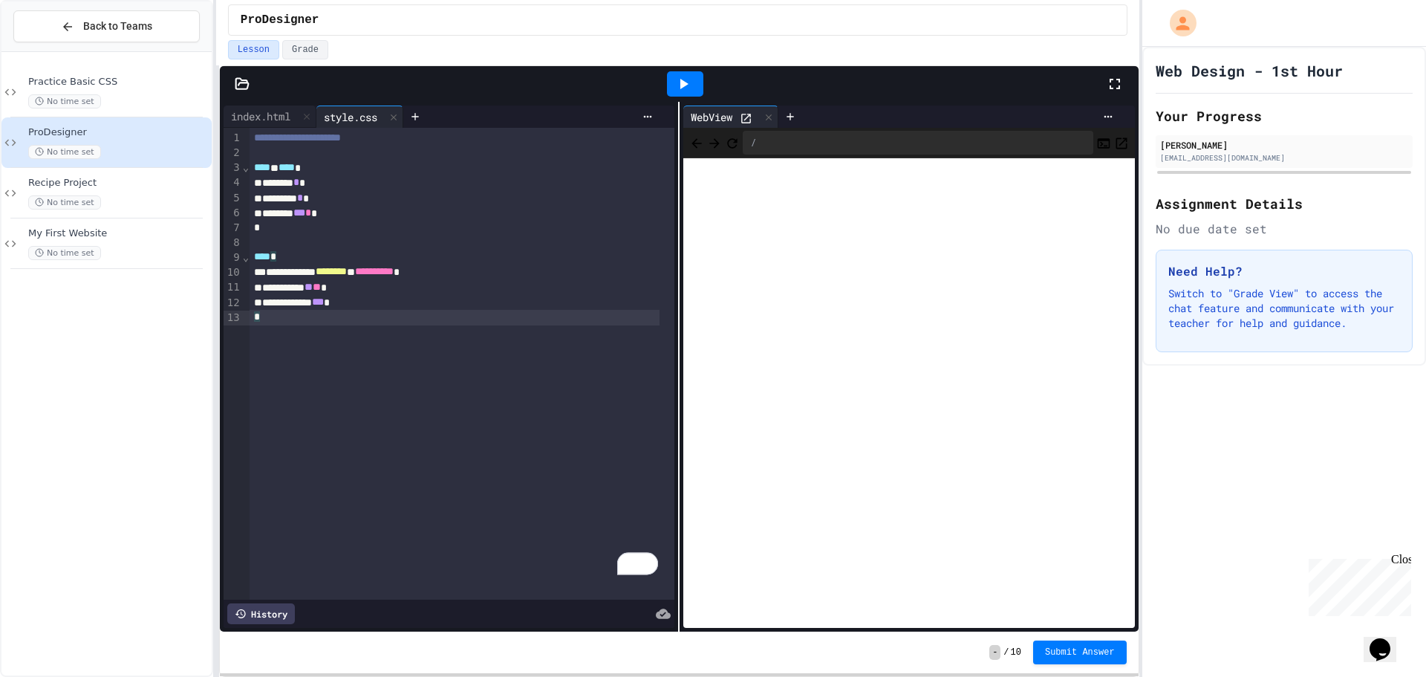
click at [358, 325] on div "**********" at bounding box center [462, 364] width 425 height 472
click at [252, 366] on div "To enrich screen reader interactions, please activate Accessibility in Grammarl…" at bounding box center [455, 361] width 410 height 15
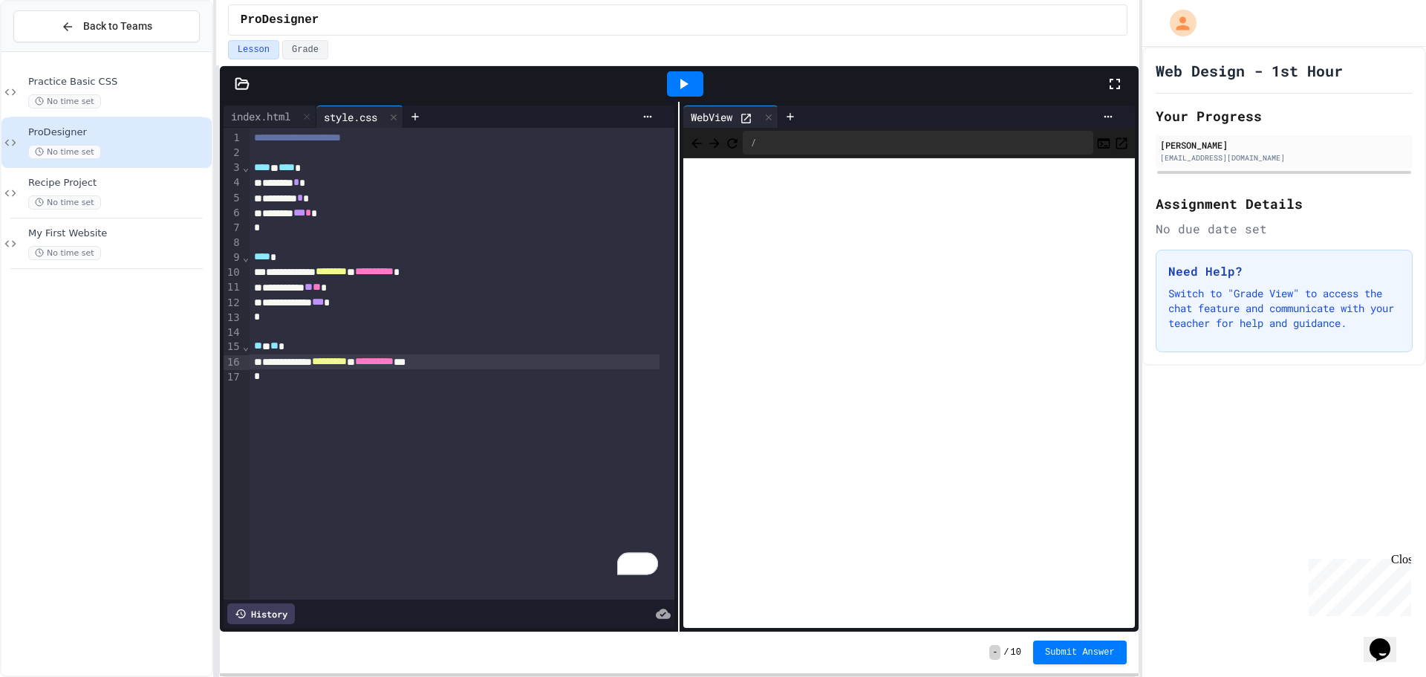
click at [682, 87] on icon at bounding box center [684, 84] width 8 height 10
click at [492, 362] on div "**********" at bounding box center [455, 361] width 410 height 15
click at [682, 76] on icon at bounding box center [683, 84] width 18 height 18
click at [400, 424] on div "**********" at bounding box center [455, 420] width 410 height 15
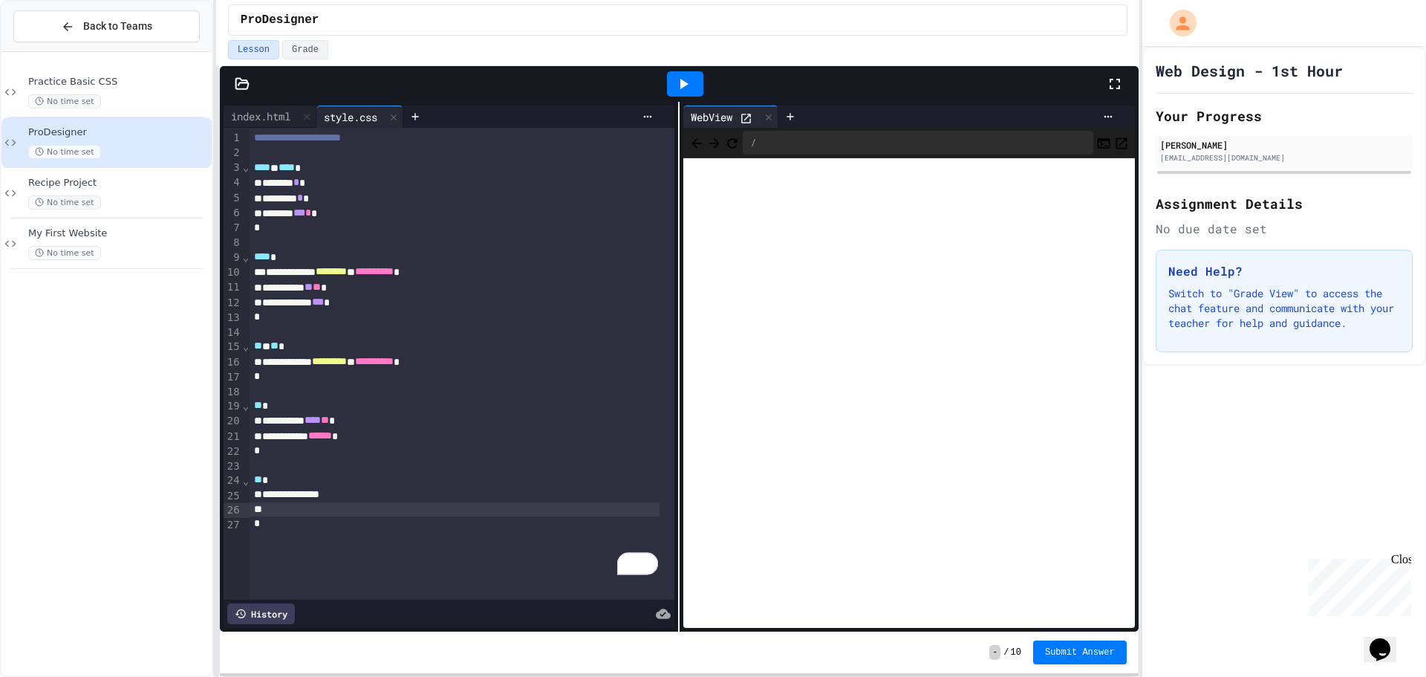
click at [674, 81] on icon at bounding box center [683, 84] width 18 height 18
click at [322, 512] on div "To enrich screen reader interactions, please activate Accessibility in Grammarl…" at bounding box center [455, 509] width 410 height 15
click at [707, 74] on div at bounding box center [684, 84] width 51 height 40
click at [688, 85] on icon at bounding box center [683, 84] width 18 height 18
click at [745, 115] on icon at bounding box center [746, 118] width 13 height 13
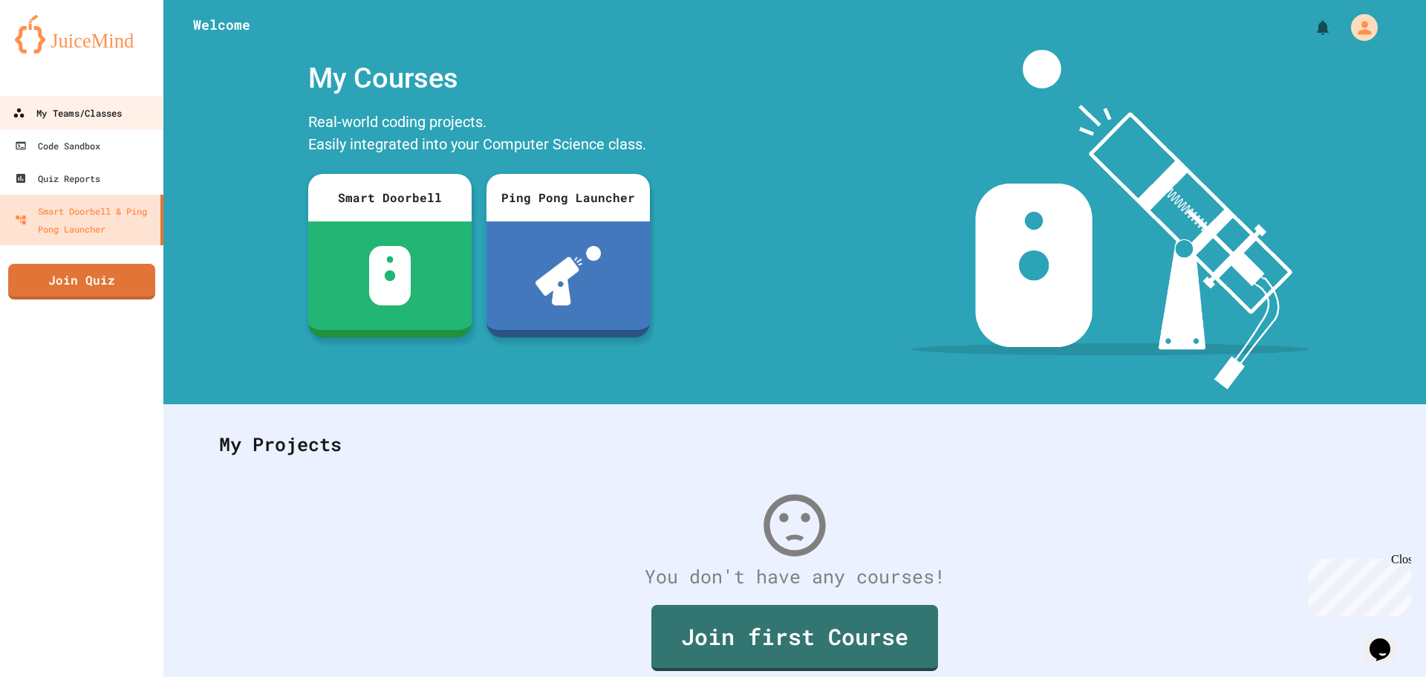
click at [94, 105] on div "My Teams/Classes" at bounding box center [67, 113] width 109 height 19
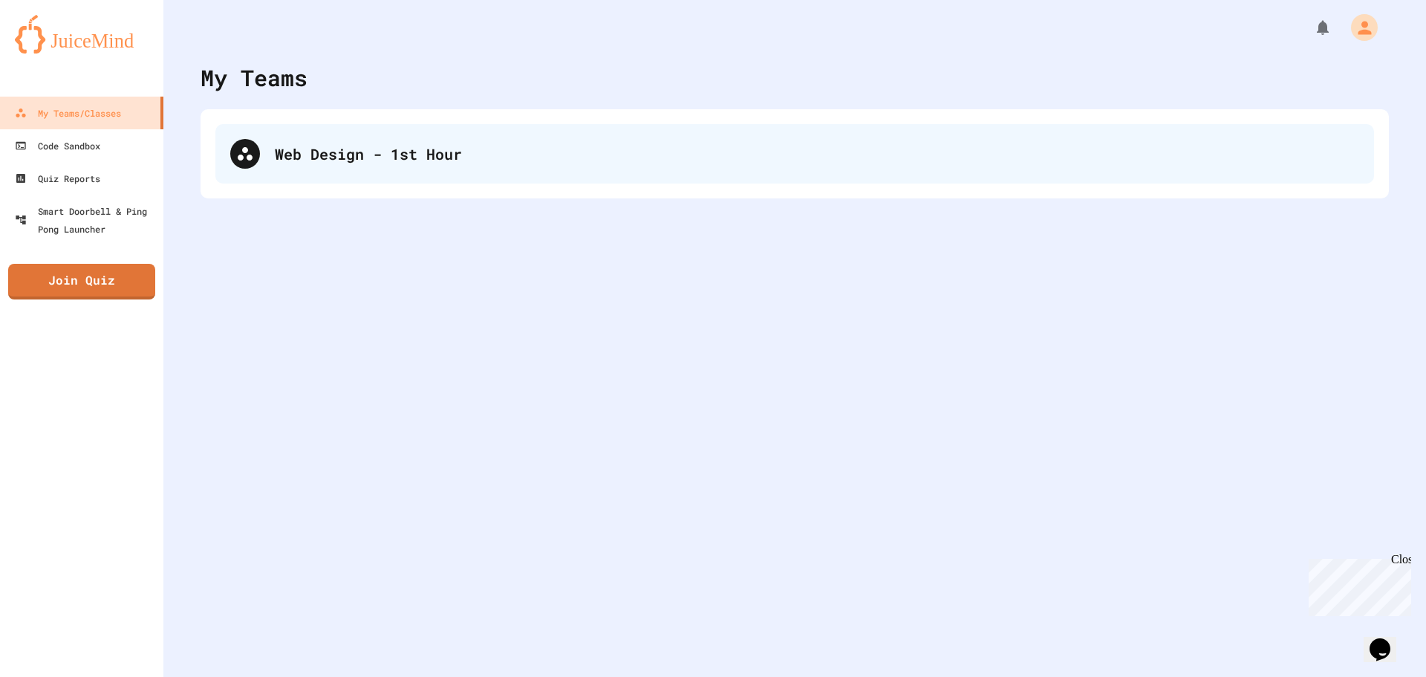
click at [365, 151] on div "Web Design - 1st Hour" at bounding box center [817, 154] width 1084 height 22
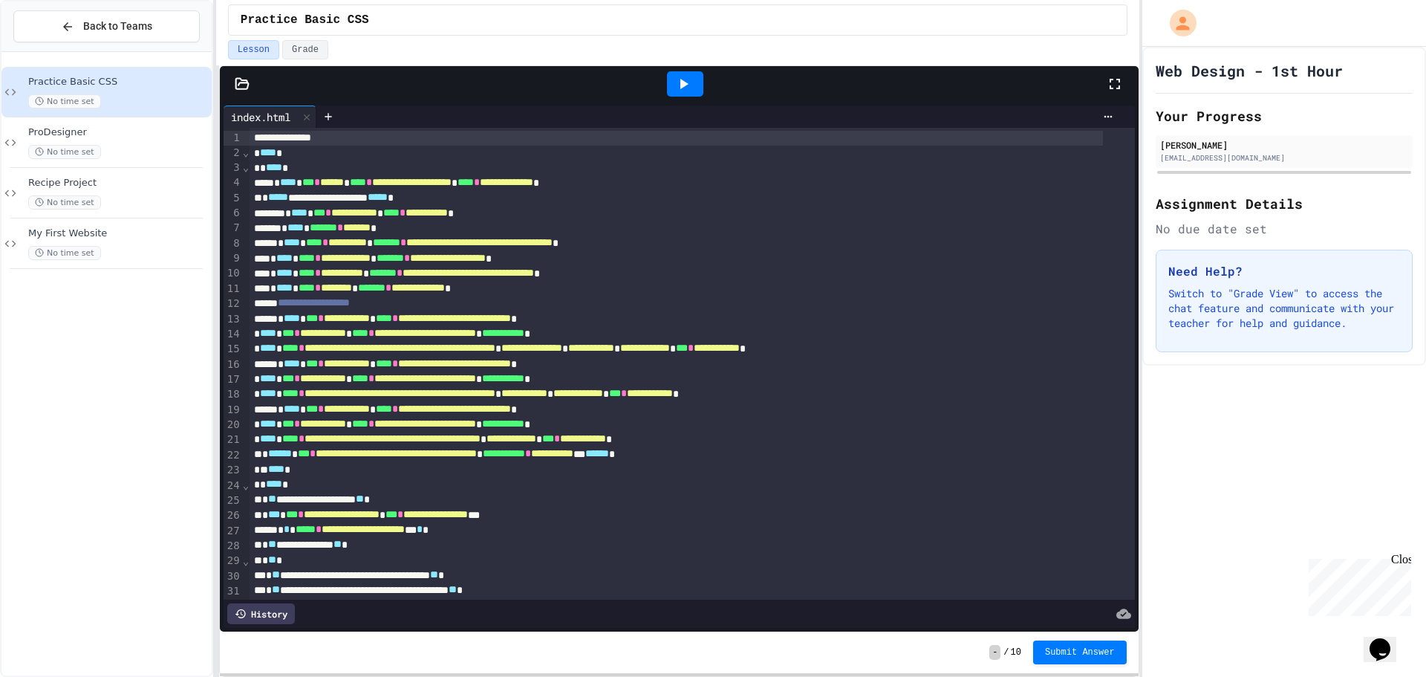
scroll to position [149, 0]
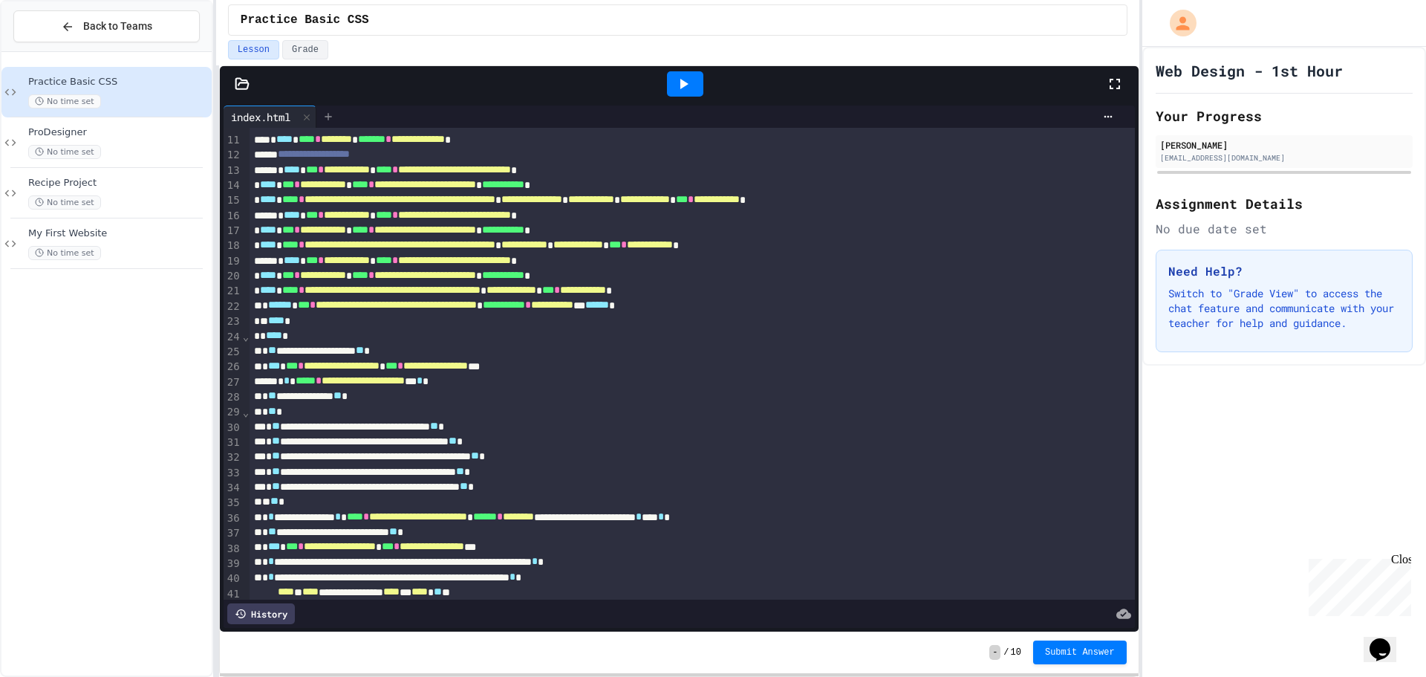
click at [329, 112] on icon at bounding box center [328, 117] width 12 height 12
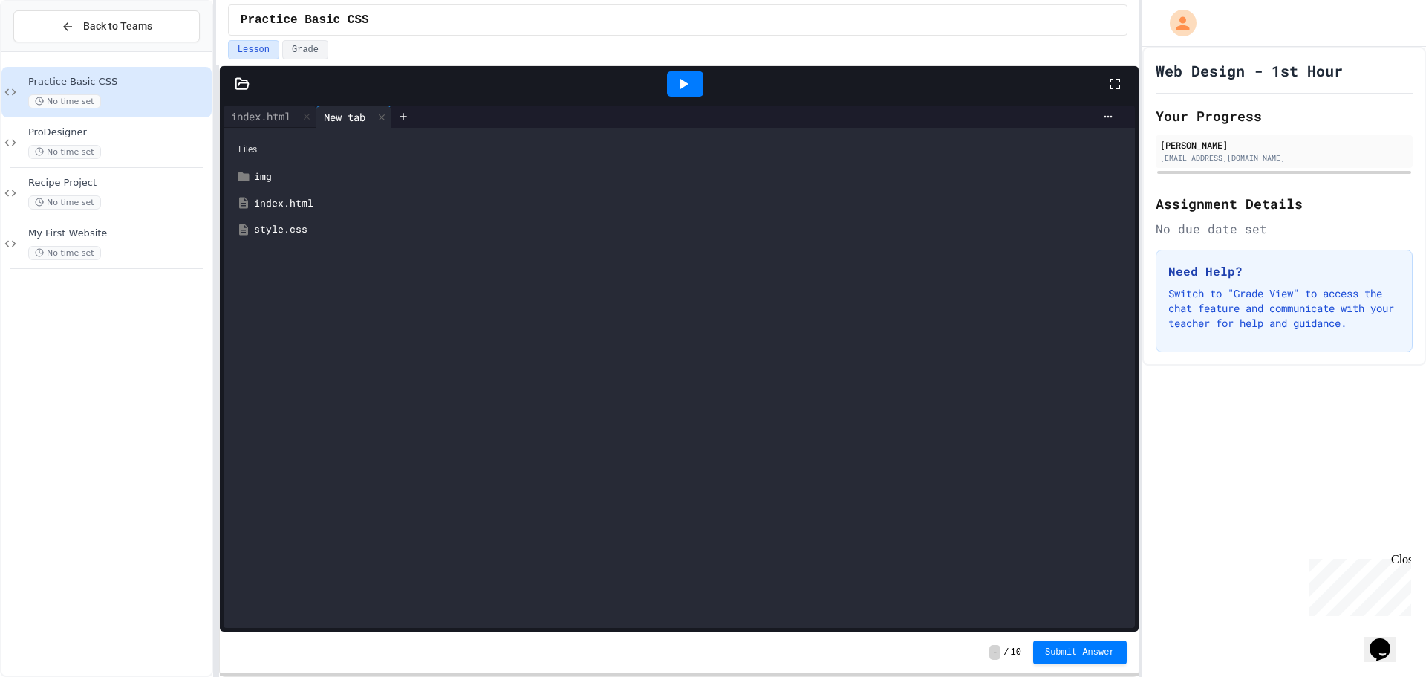
click at [286, 236] on div "style.css" at bounding box center [690, 229] width 872 height 15
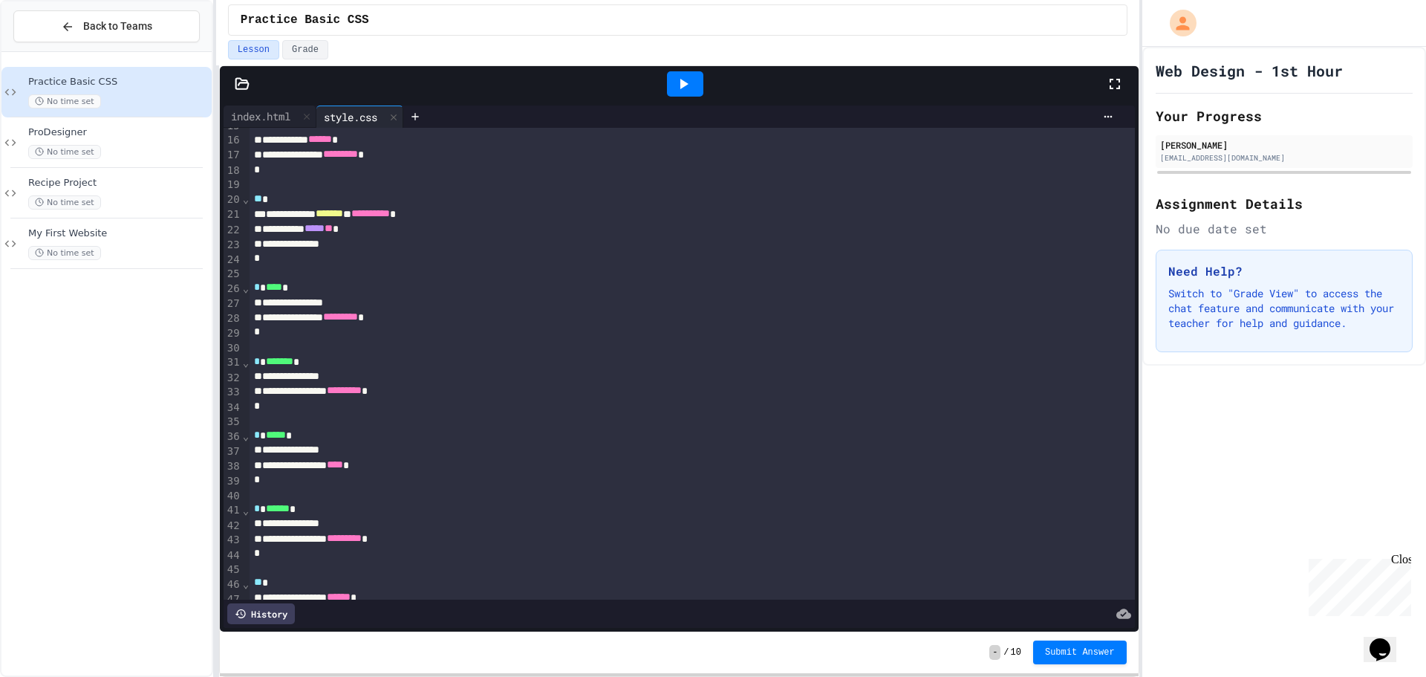
scroll to position [286, 0]
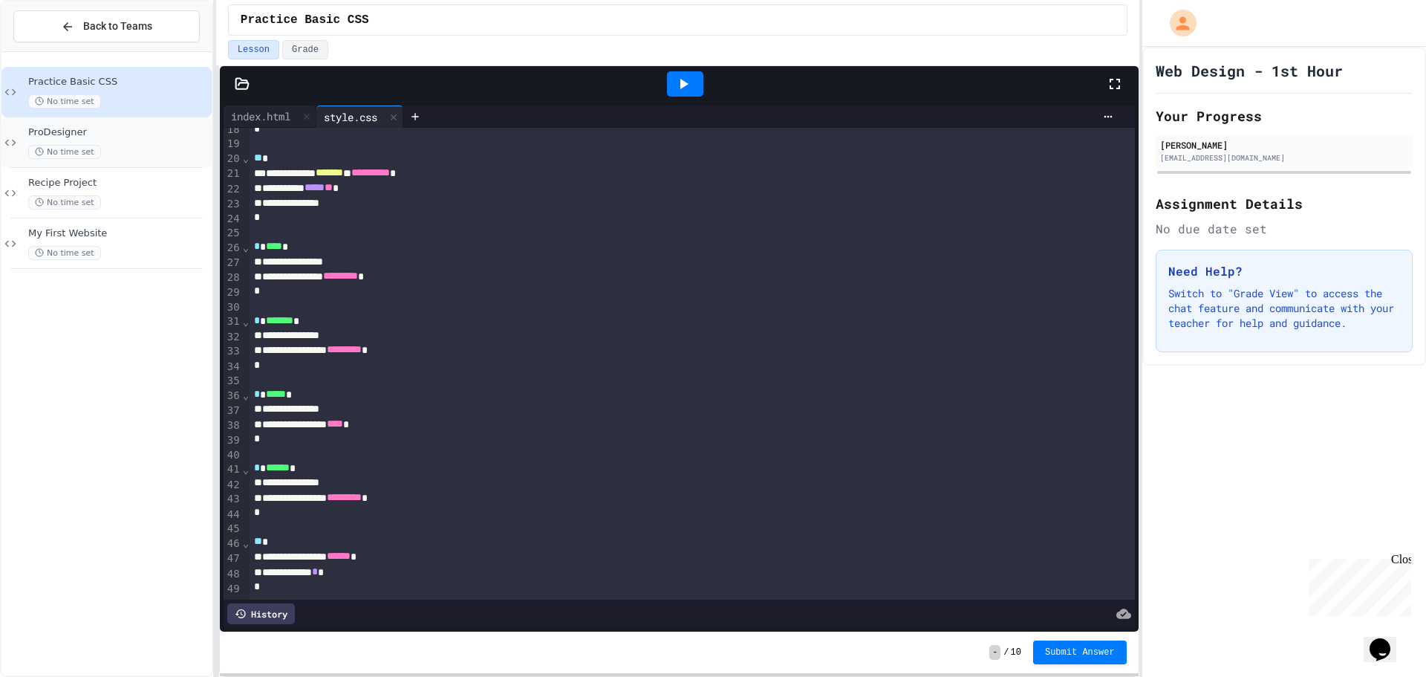
click at [152, 140] on div "ProDesigner No time set" at bounding box center [118, 142] width 180 height 33
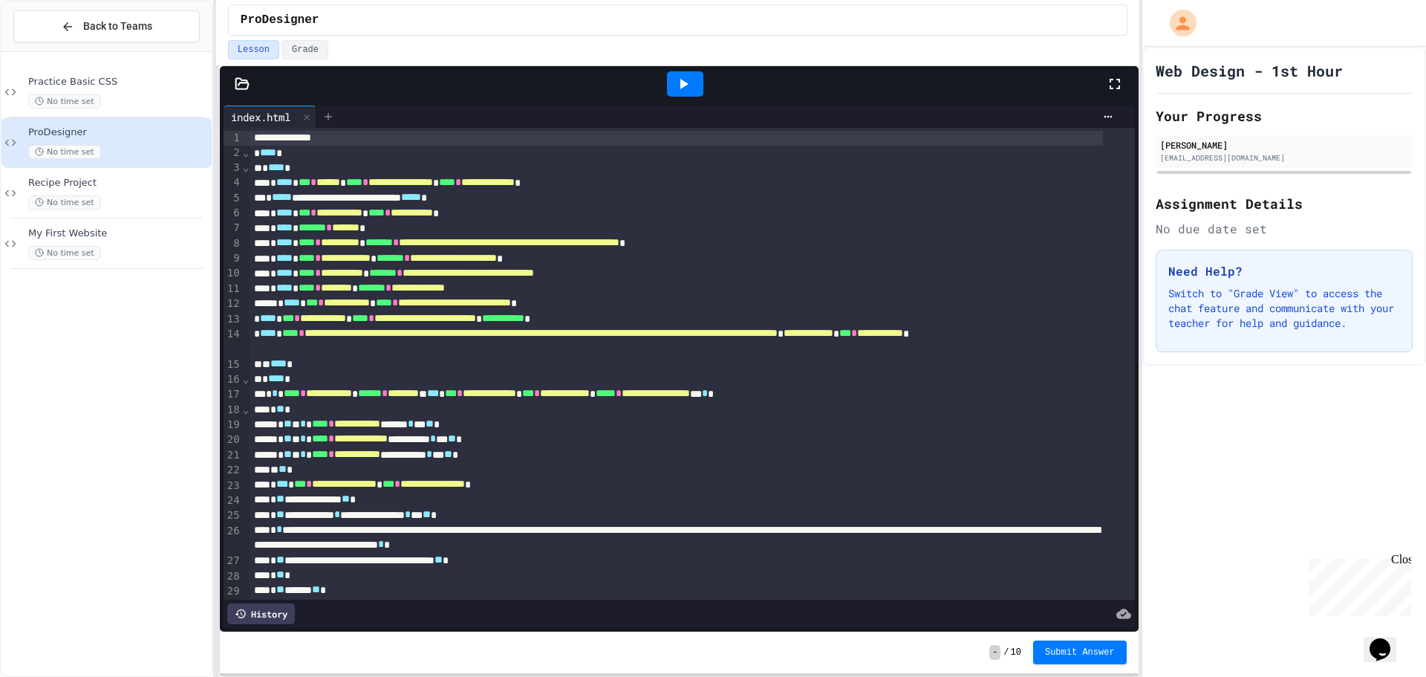
click at [331, 117] on icon at bounding box center [328, 116] width 7 height 7
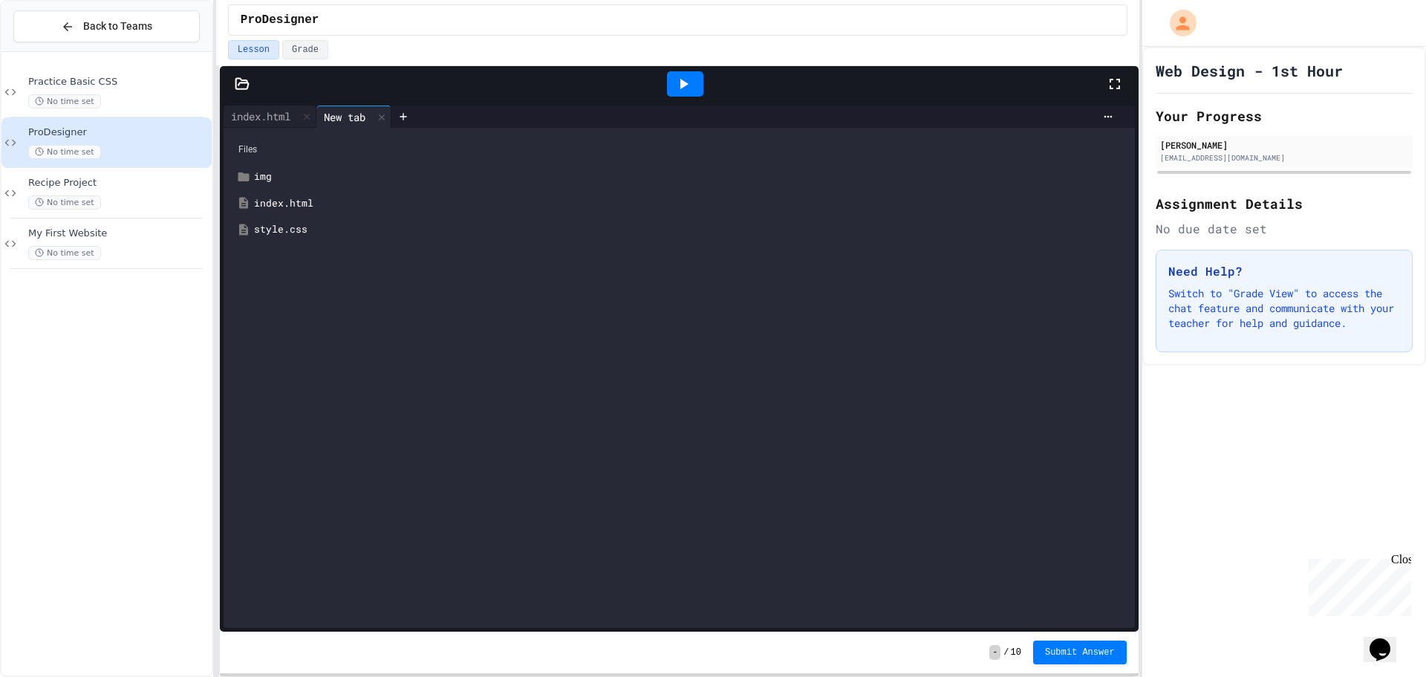
click at [341, 228] on div "style.css" at bounding box center [690, 229] width 872 height 15
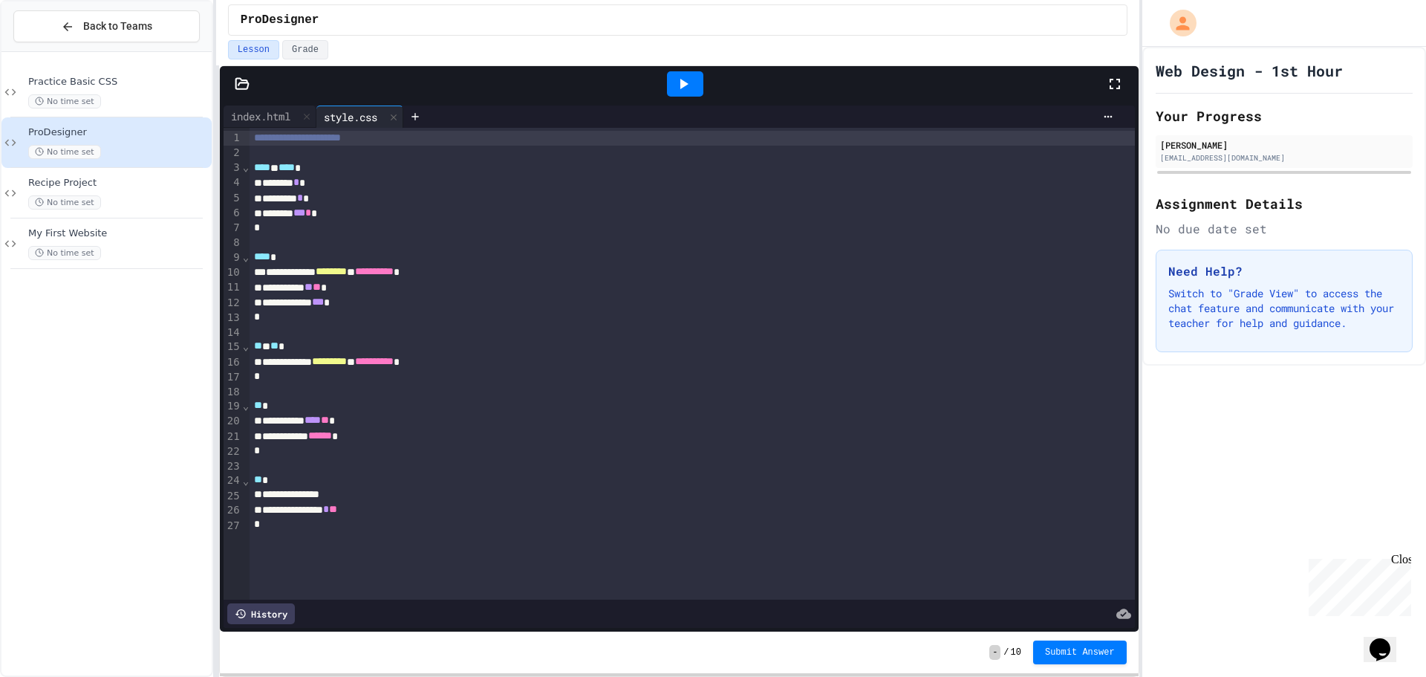
click at [321, 416] on span "****" at bounding box center [312, 419] width 16 height 10
